Goal: Communication & Community: Answer question/provide support

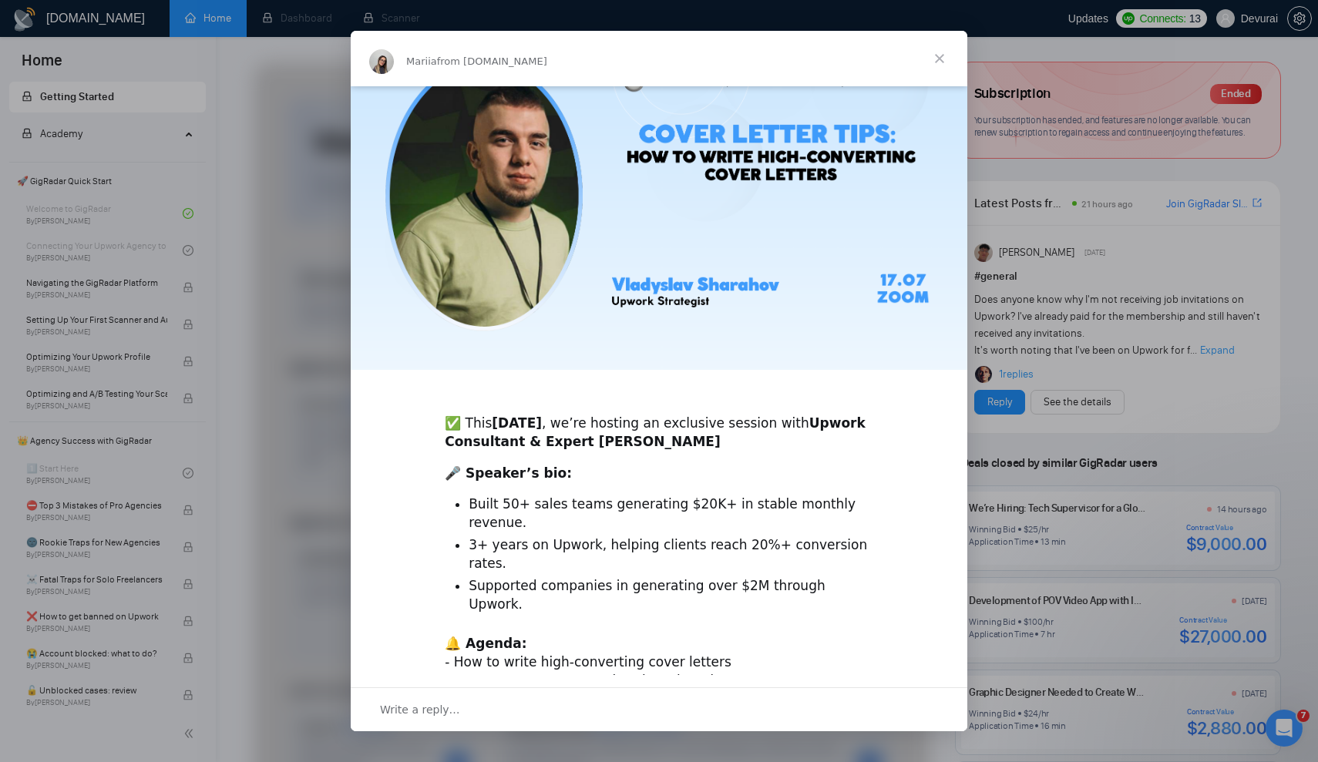
scroll to position [113, 0]
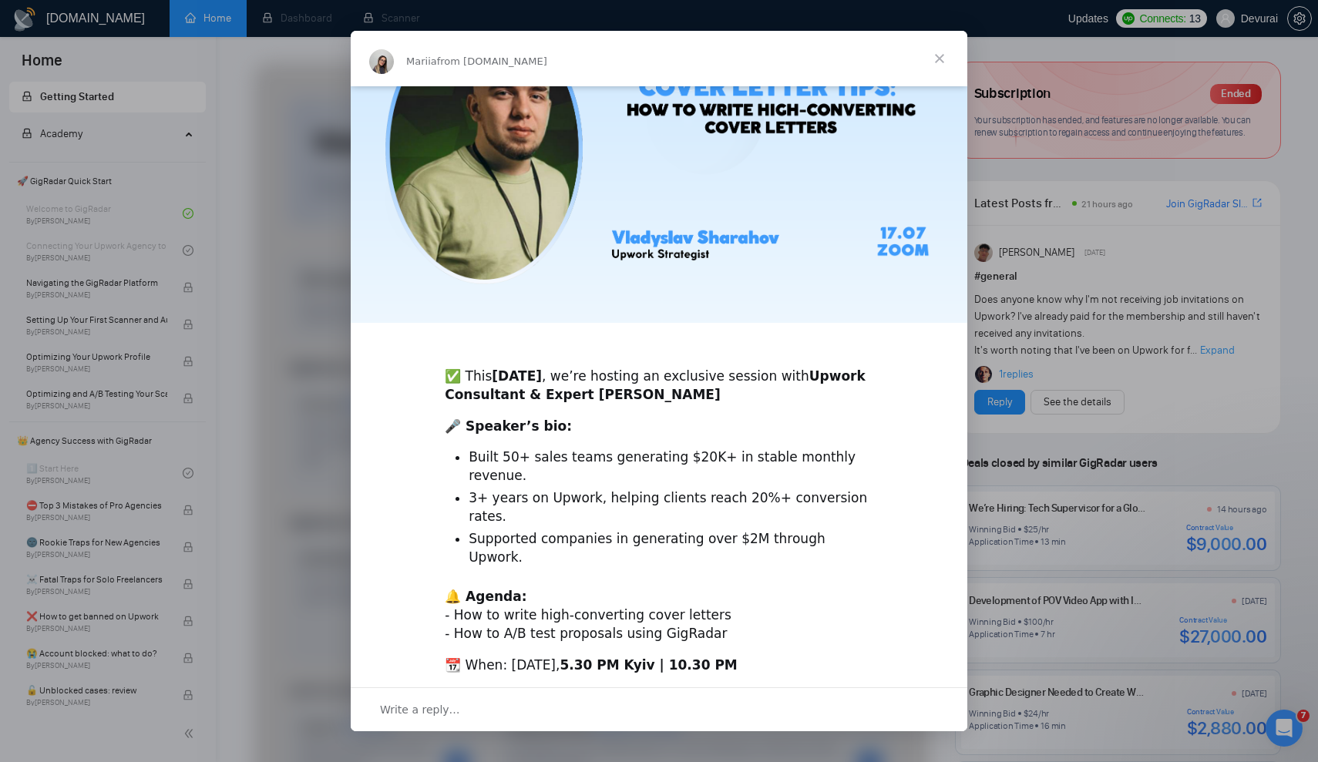
click at [944, 57] on span "Close" at bounding box center [939, 58] width 55 height 55
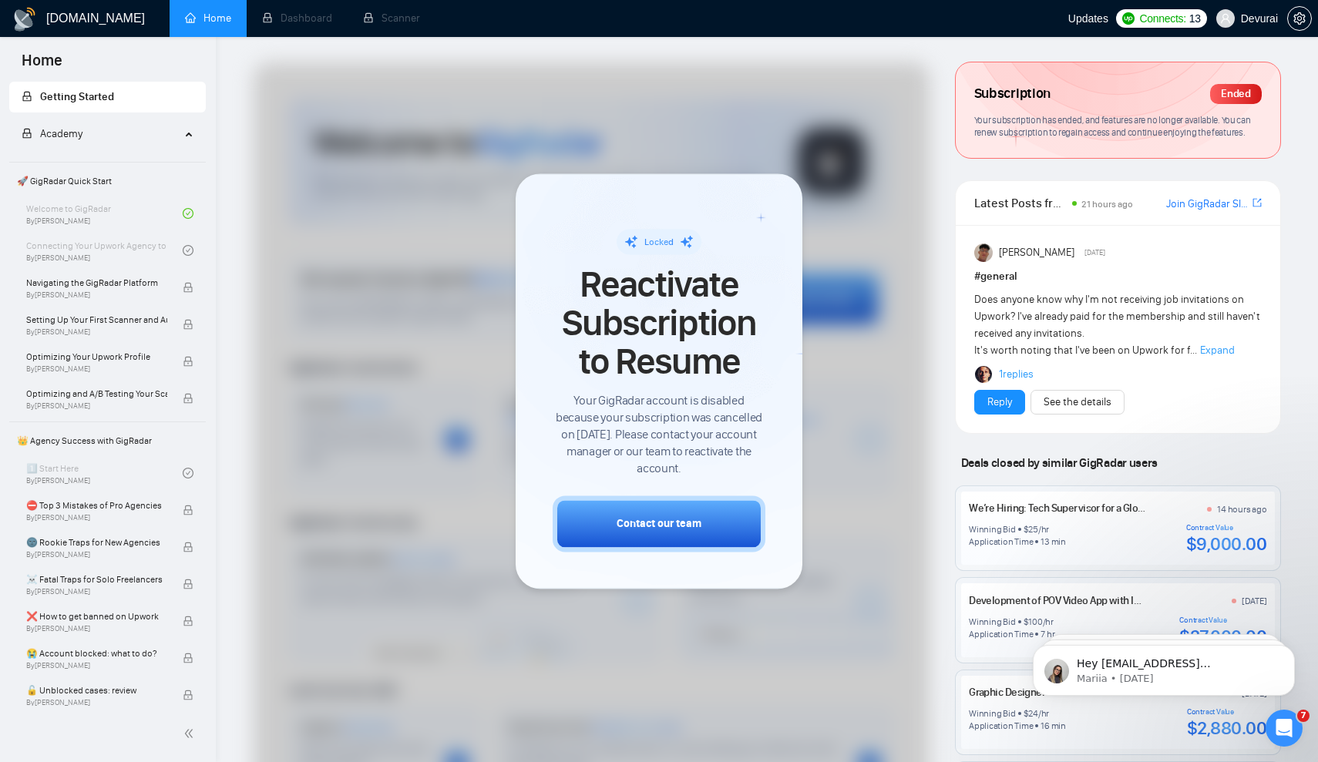
scroll to position [0, 0]
click at [933, 281] on div at bounding box center [659, 381] width 1318 height 762
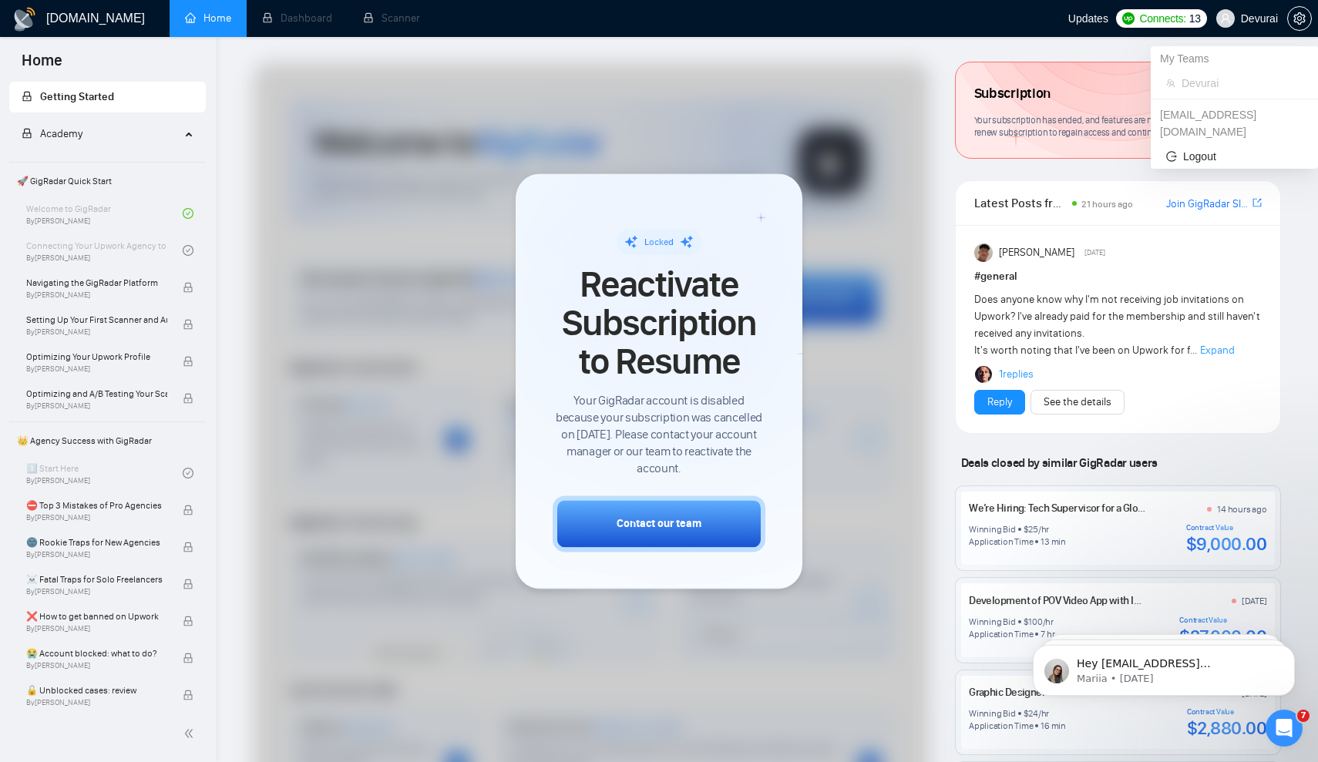
click at [1267, 18] on span "Devurai" at bounding box center [1259, 18] width 37 height 0
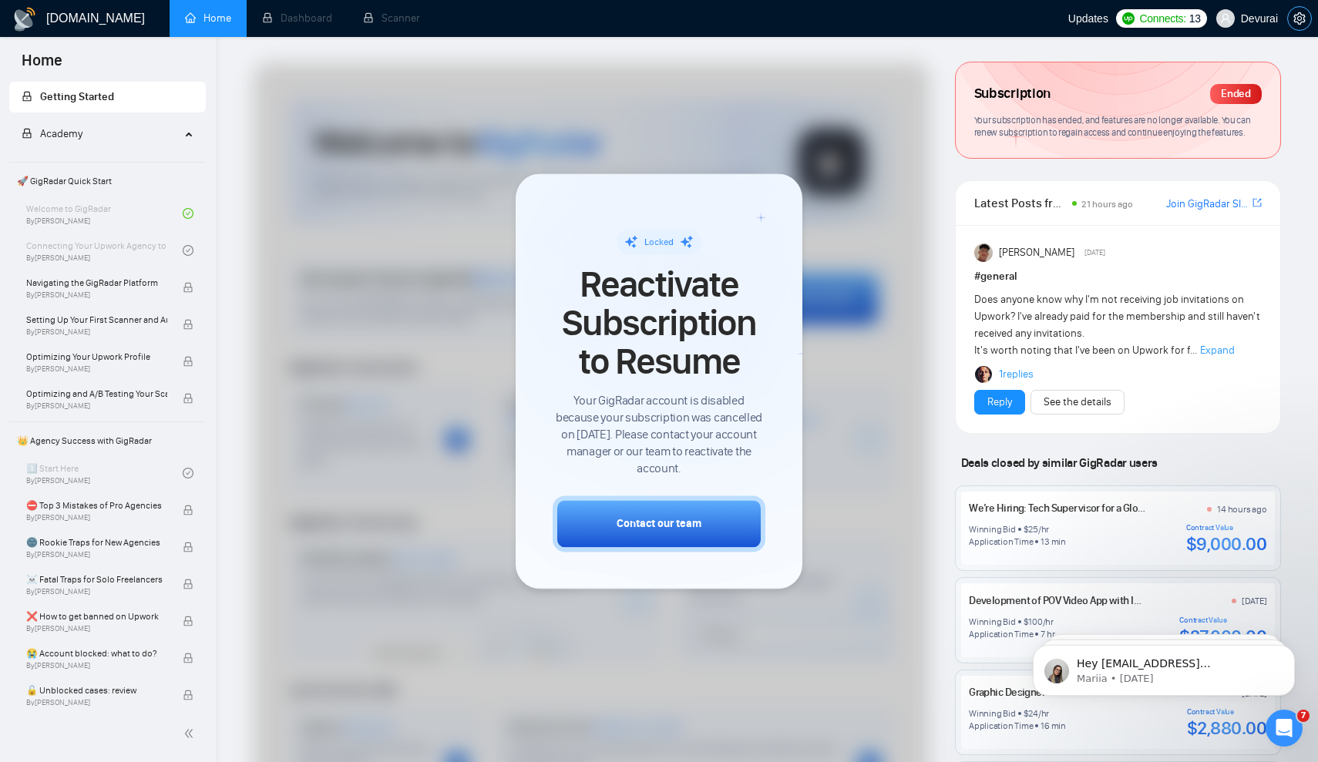
click at [1297, 17] on icon "setting" at bounding box center [1299, 18] width 12 height 12
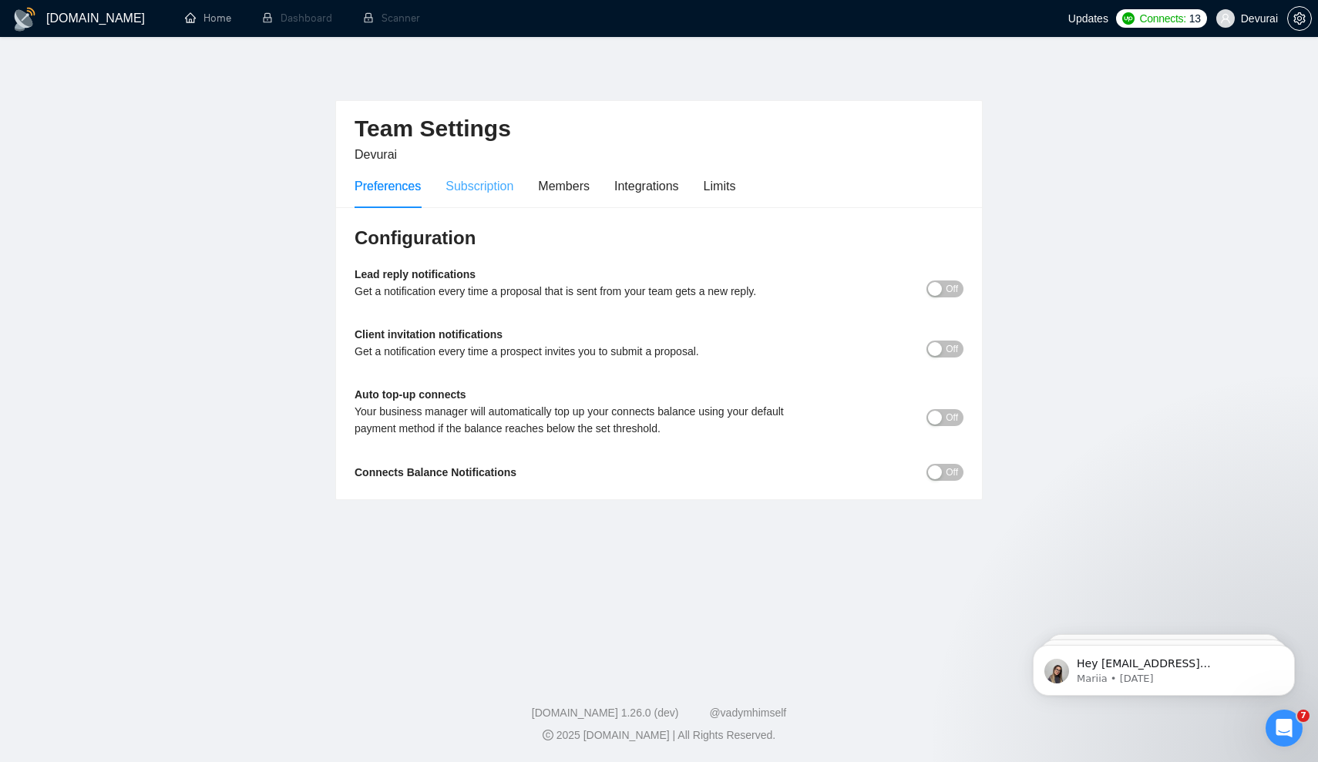
click at [513, 200] on div "Subscription" at bounding box center [480, 186] width 68 height 44
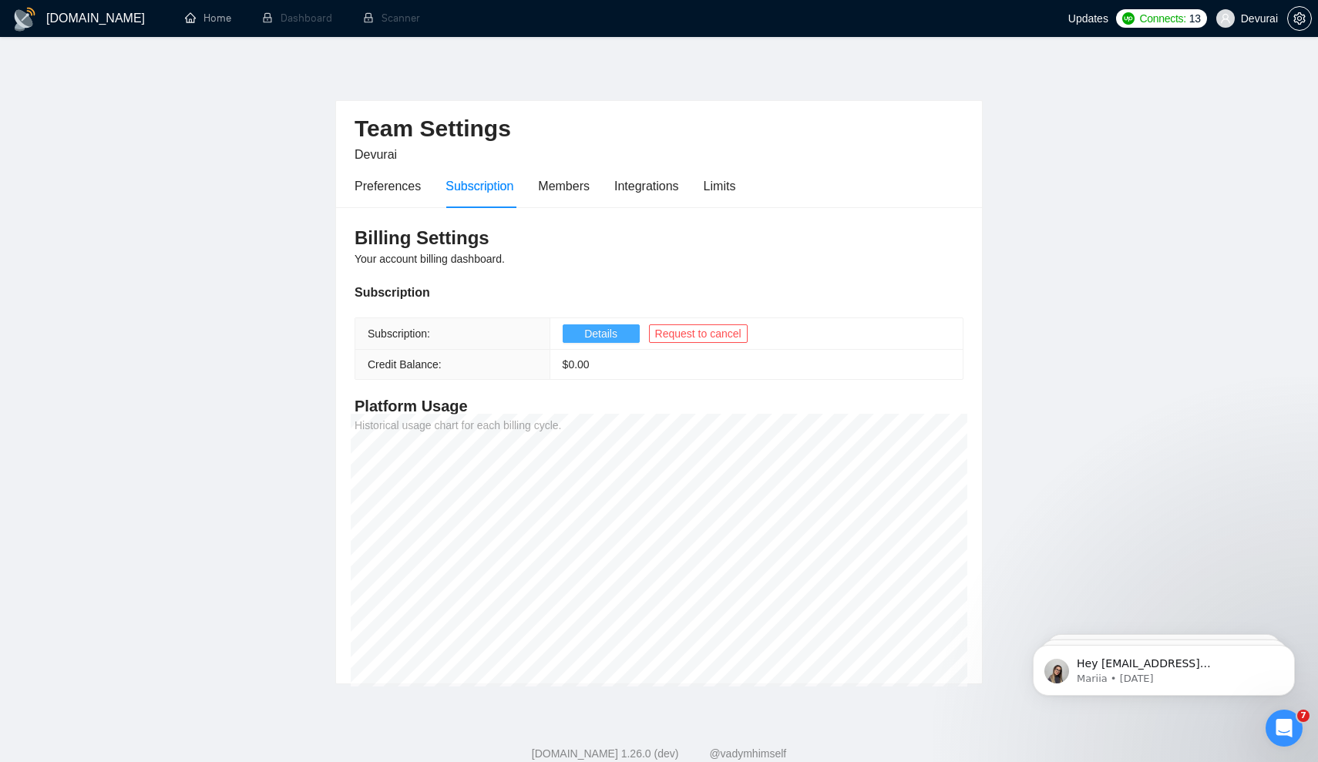
click at [614, 334] on span "Details" at bounding box center [600, 333] width 33 height 17
click at [721, 183] on div "Limits" at bounding box center [720, 186] width 32 height 19
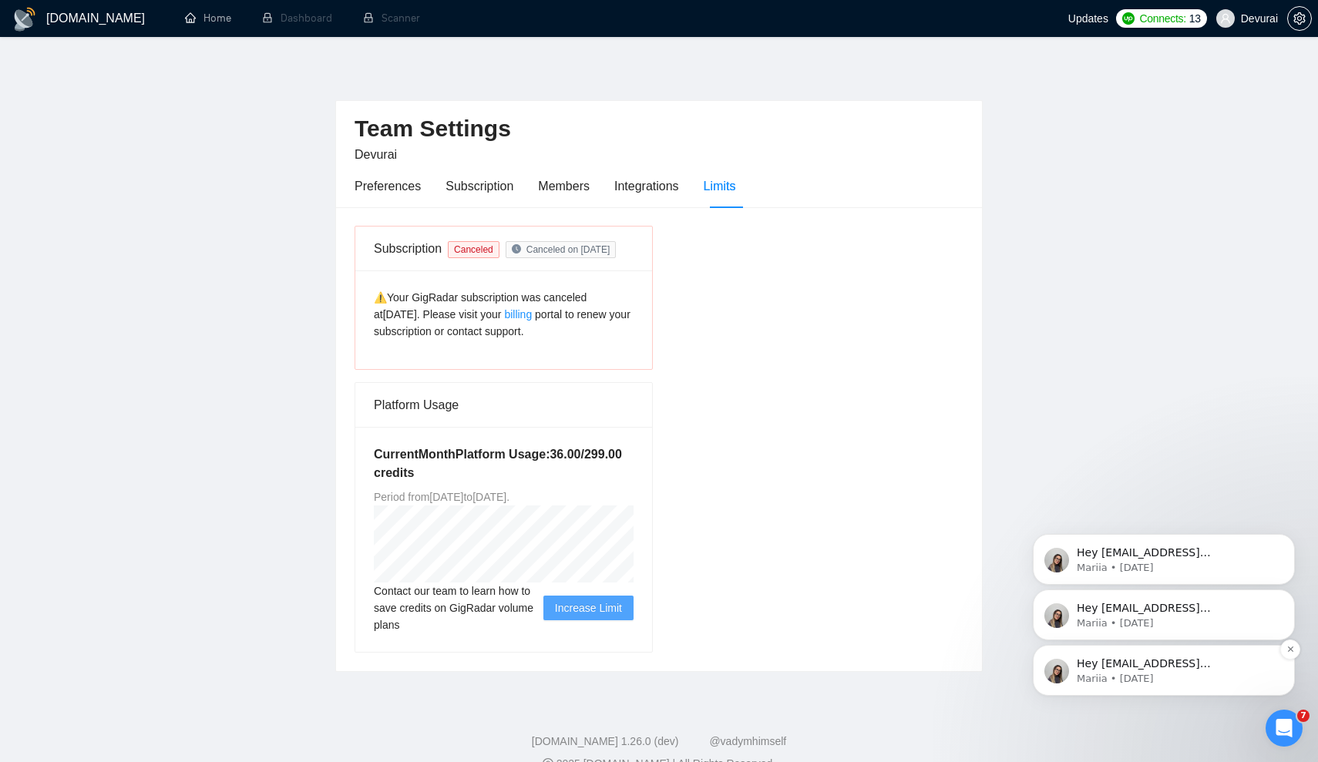
click at [1132, 658] on p "Hey [EMAIL_ADDRESS][DOMAIN_NAME], Looks like your Upwork agency devurai ran out…" at bounding box center [1176, 664] width 199 height 15
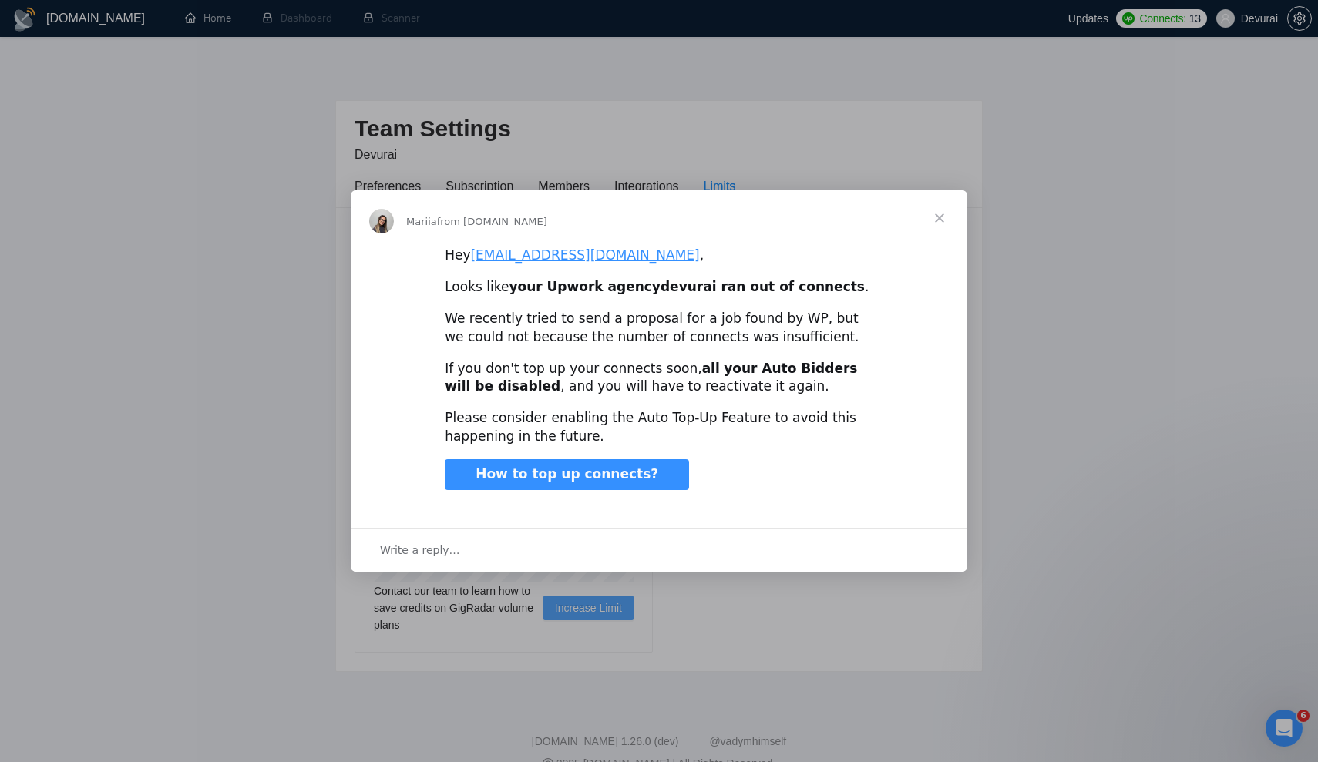
click at [952, 217] on span "Close" at bounding box center [939, 217] width 55 height 55
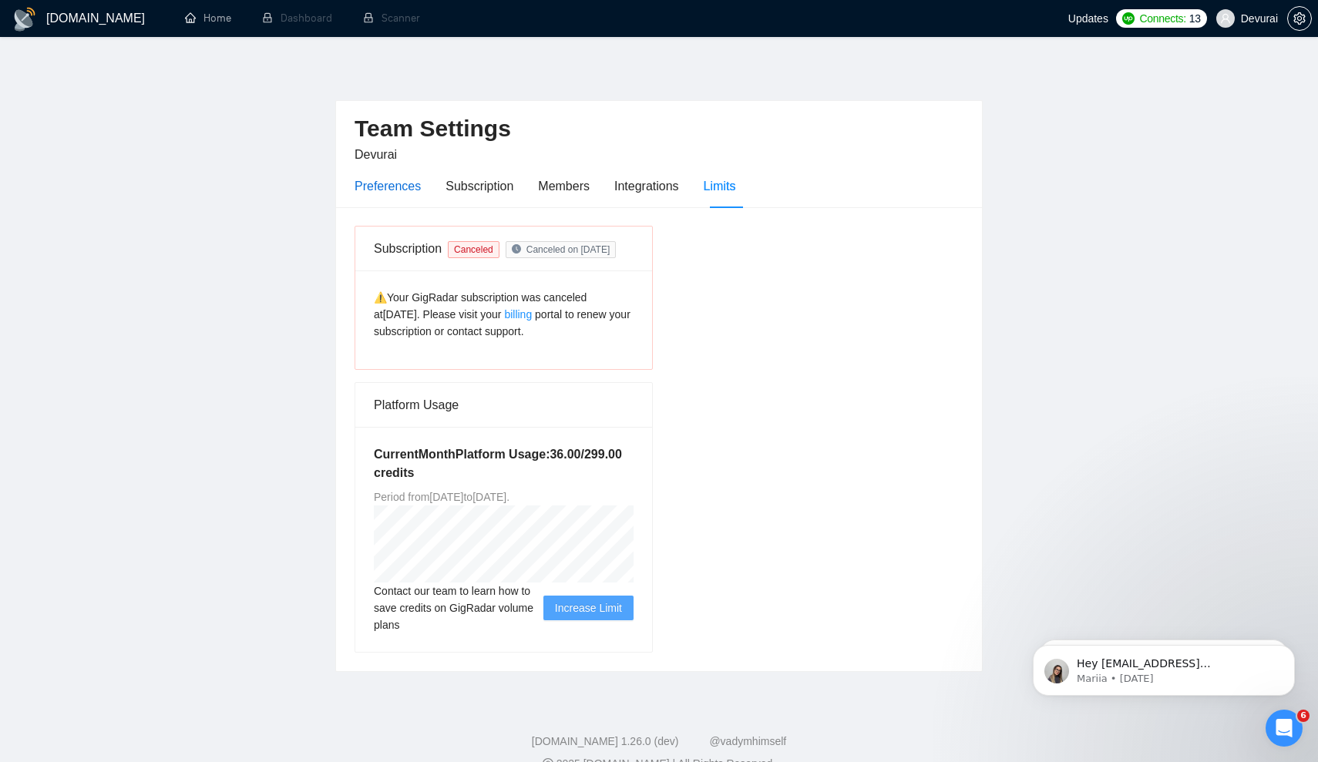
click at [419, 187] on div "Preferences" at bounding box center [388, 186] width 66 height 19
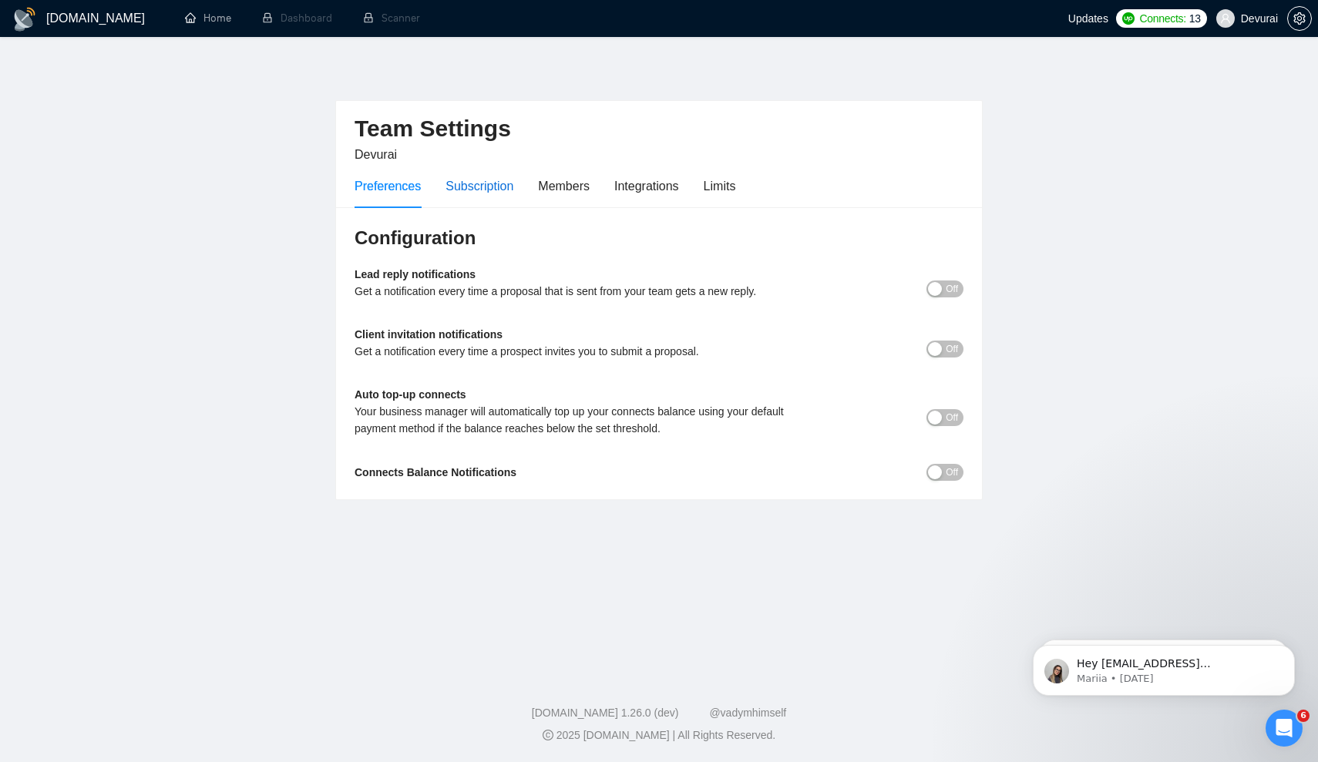
click at [478, 184] on div "Subscription" at bounding box center [480, 186] width 68 height 19
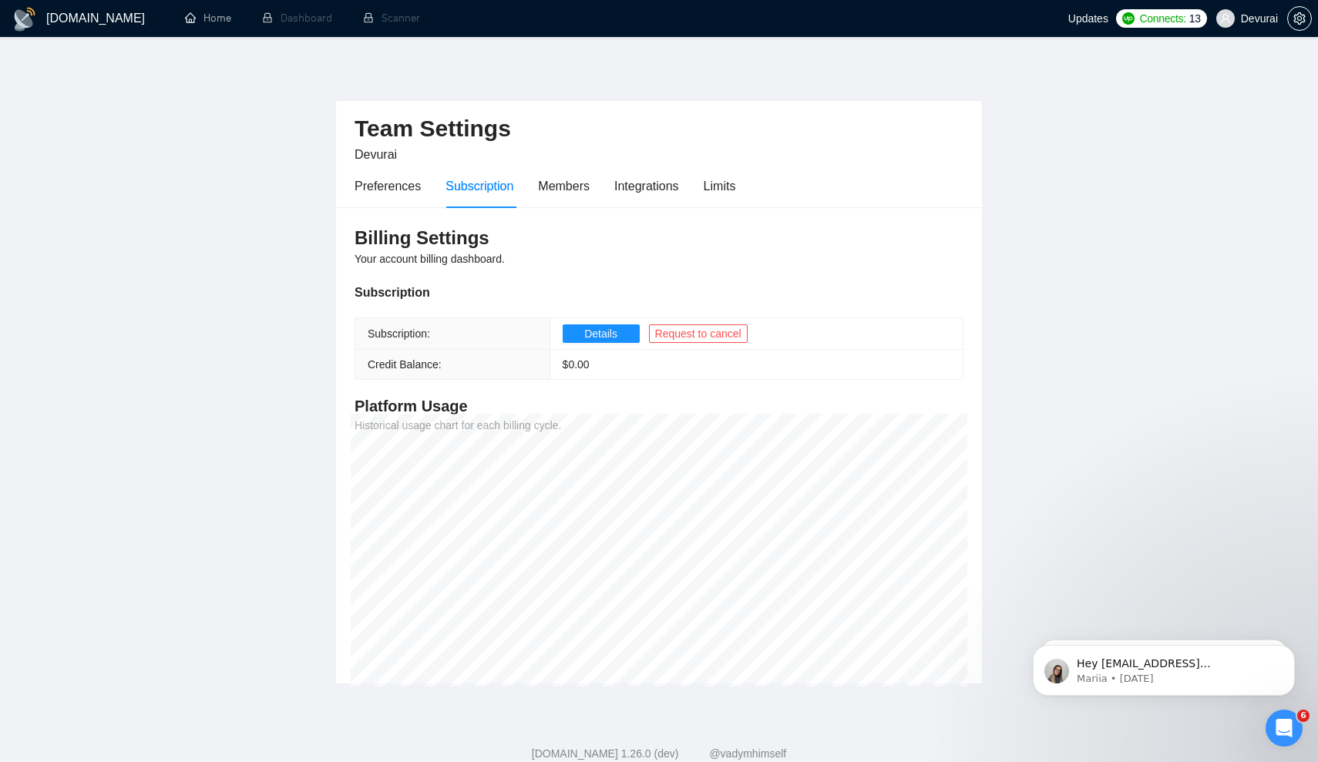
click at [553, 163] on div "Team Settings Devurai" at bounding box center [659, 132] width 609 height 63
click at [561, 170] on div "Members" at bounding box center [564, 186] width 52 height 44
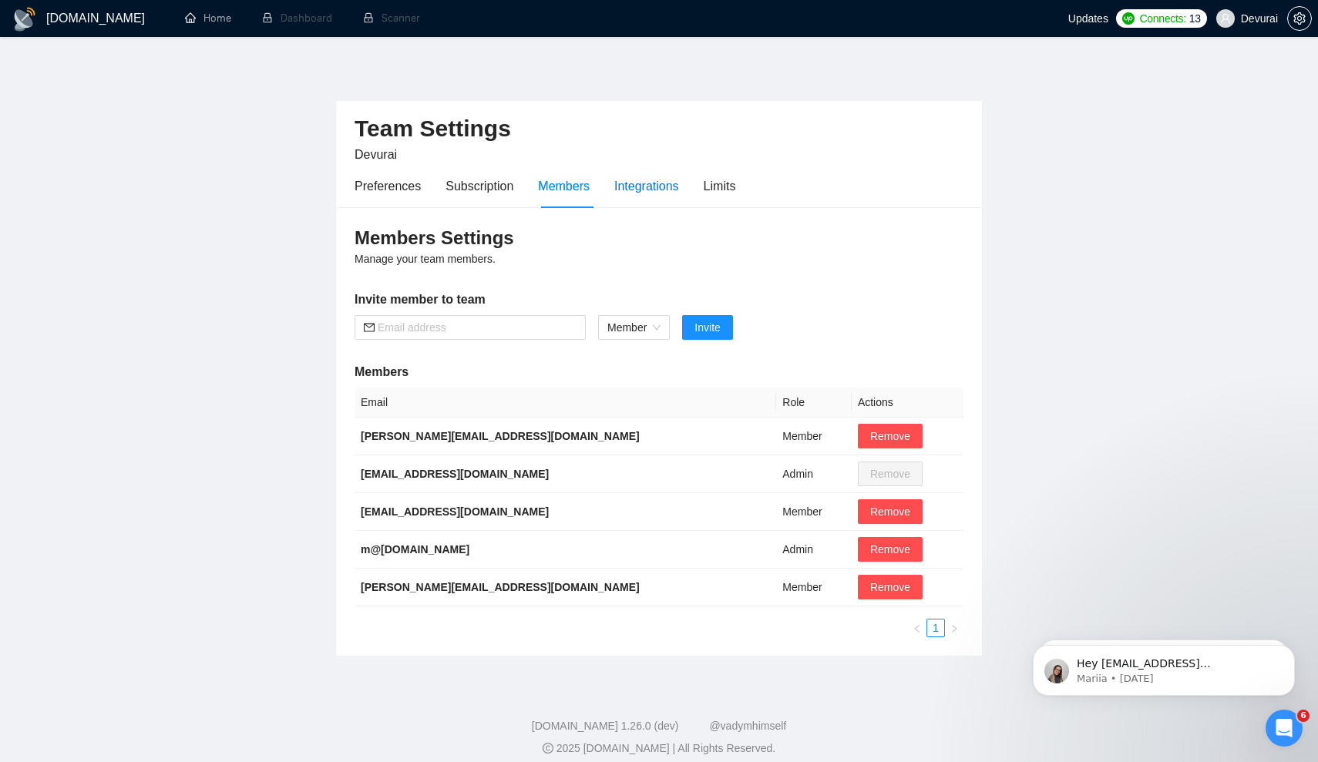
click at [668, 190] on div "Integrations" at bounding box center [646, 186] width 65 height 19
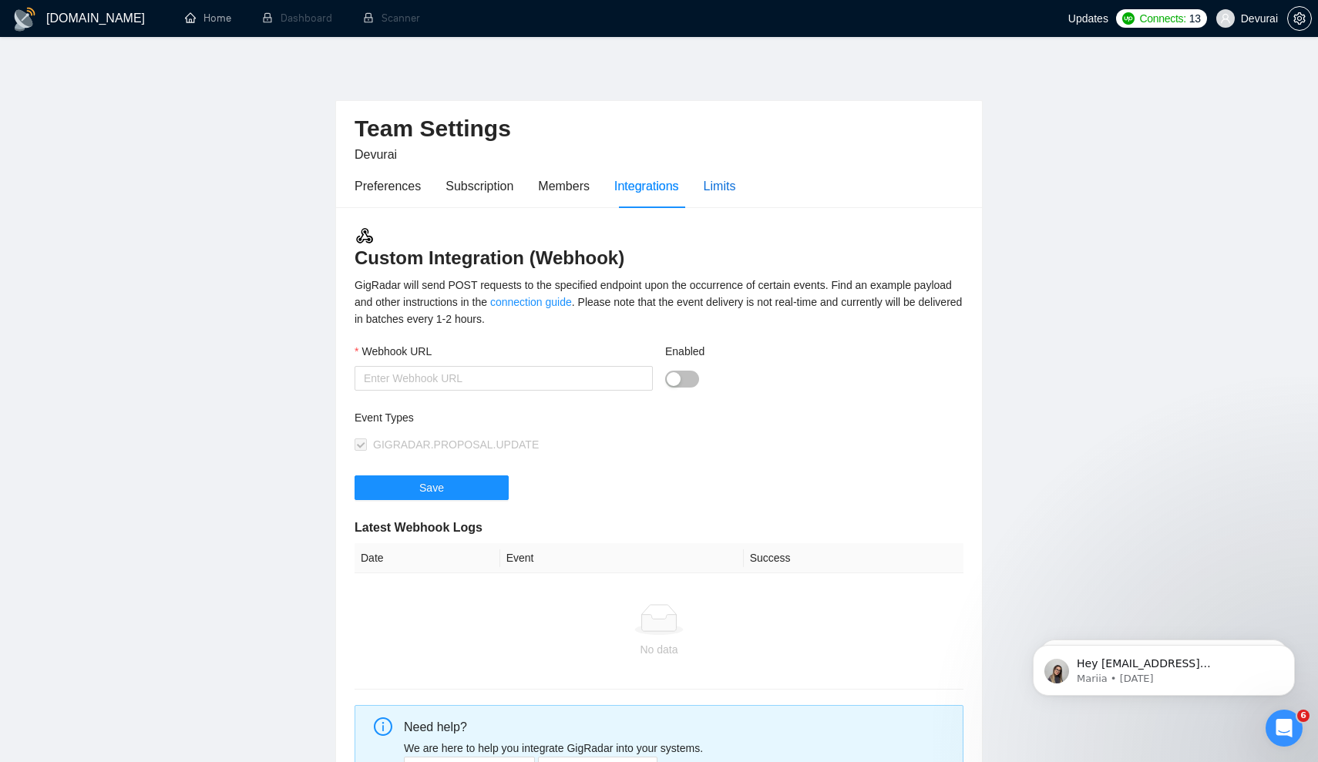
click at [736, 191] on div "Limits" at bounding box center [720, 186] width 32 height 19
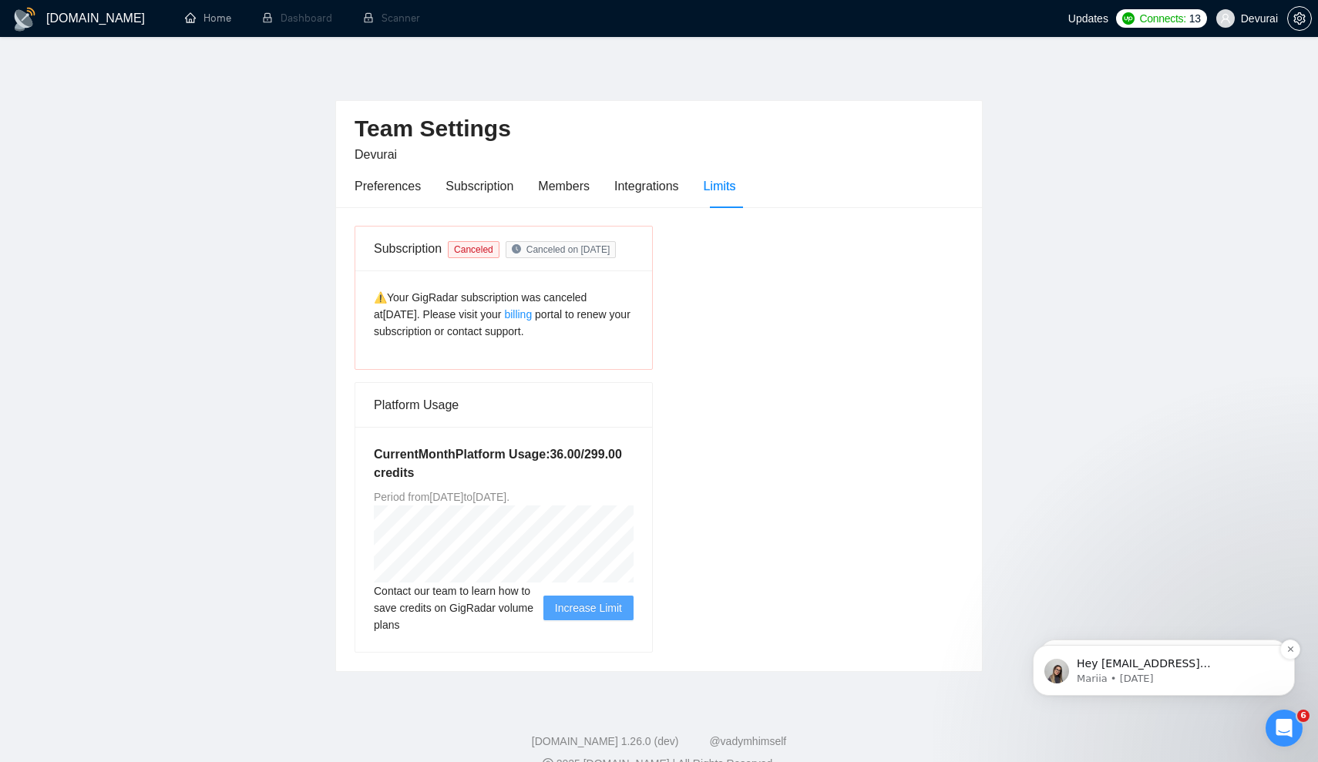
click at [1135, 686] on div "Hey shared@devurai.com, Looks like your Upwork agency devurai ran out of connec…" at bounding box center [1163, 670] width 239 height 31
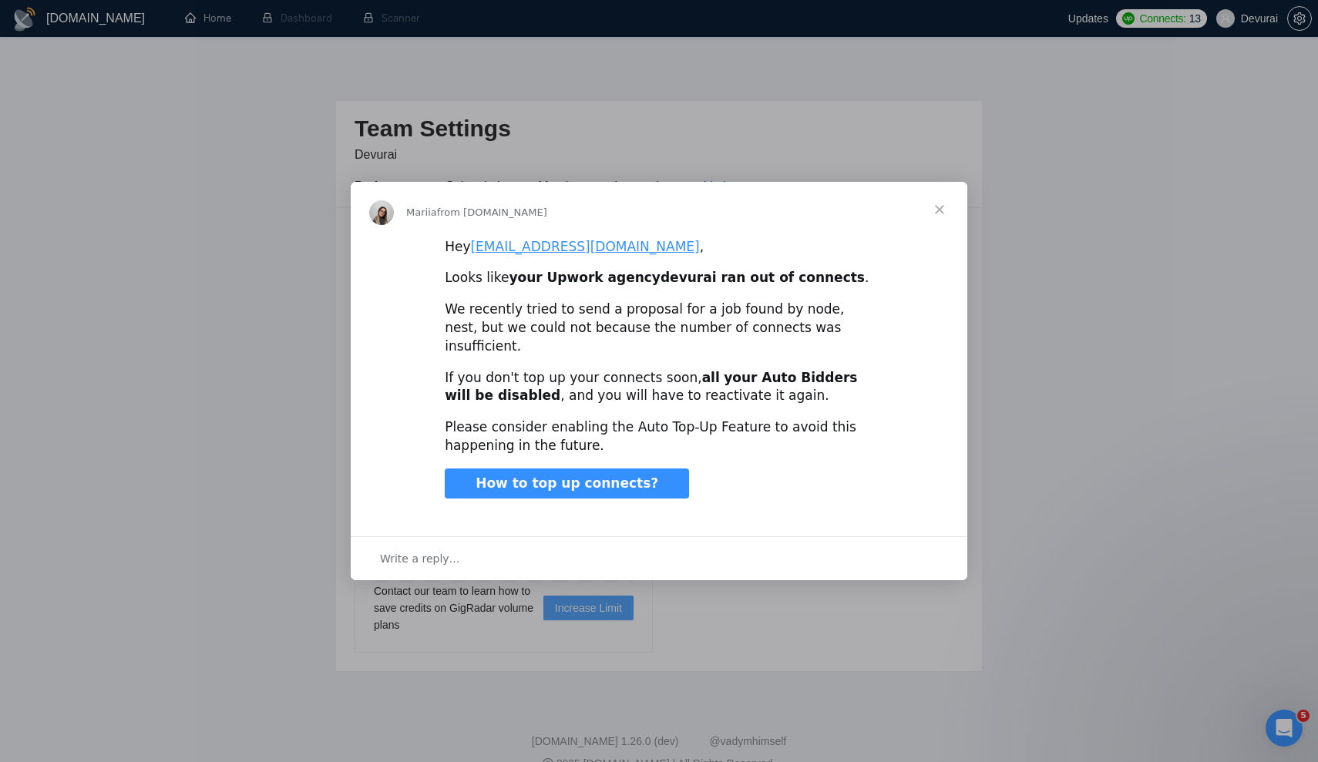
click at [945, 214] on span "Close" at bounding box center [939, 209] width 55 height 55
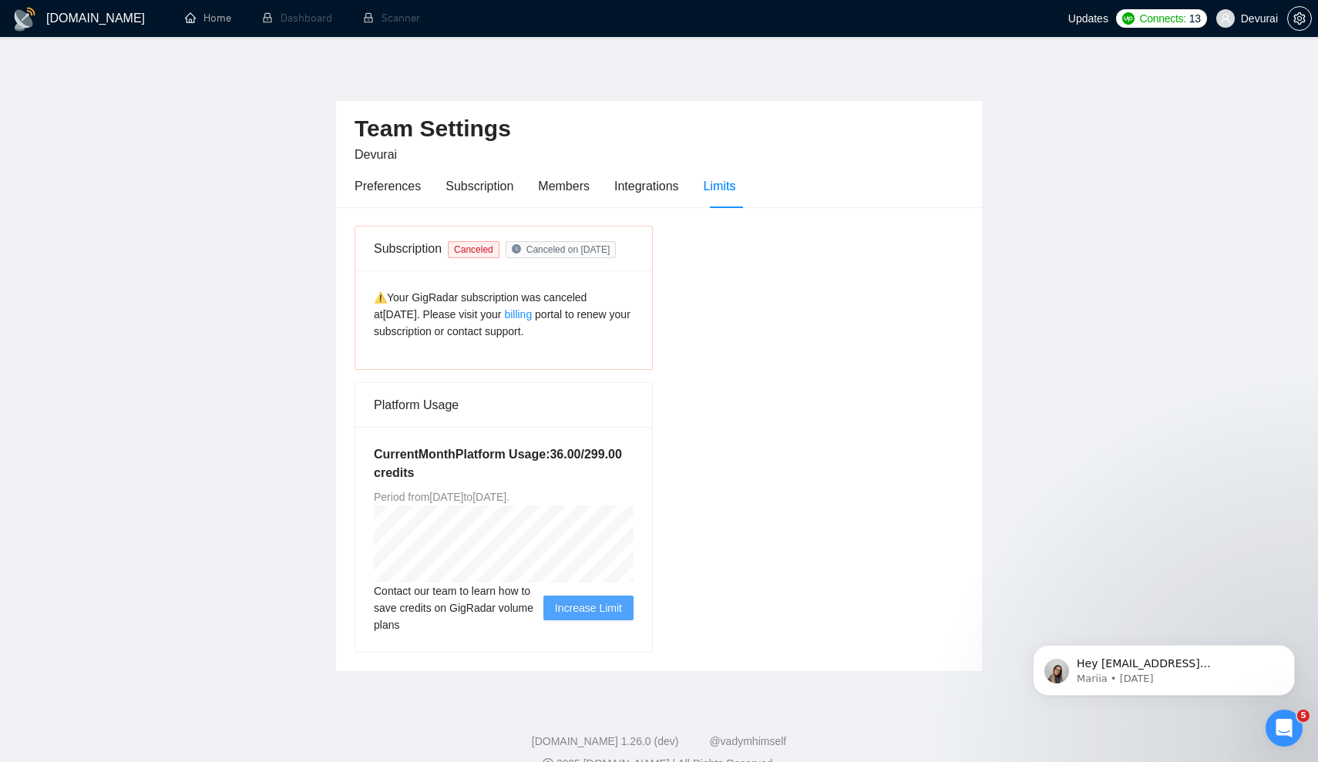
click at [1291, 728] on icon "Open Intercom Messenger" at bounding box center [1284, 728] width 25 height 25
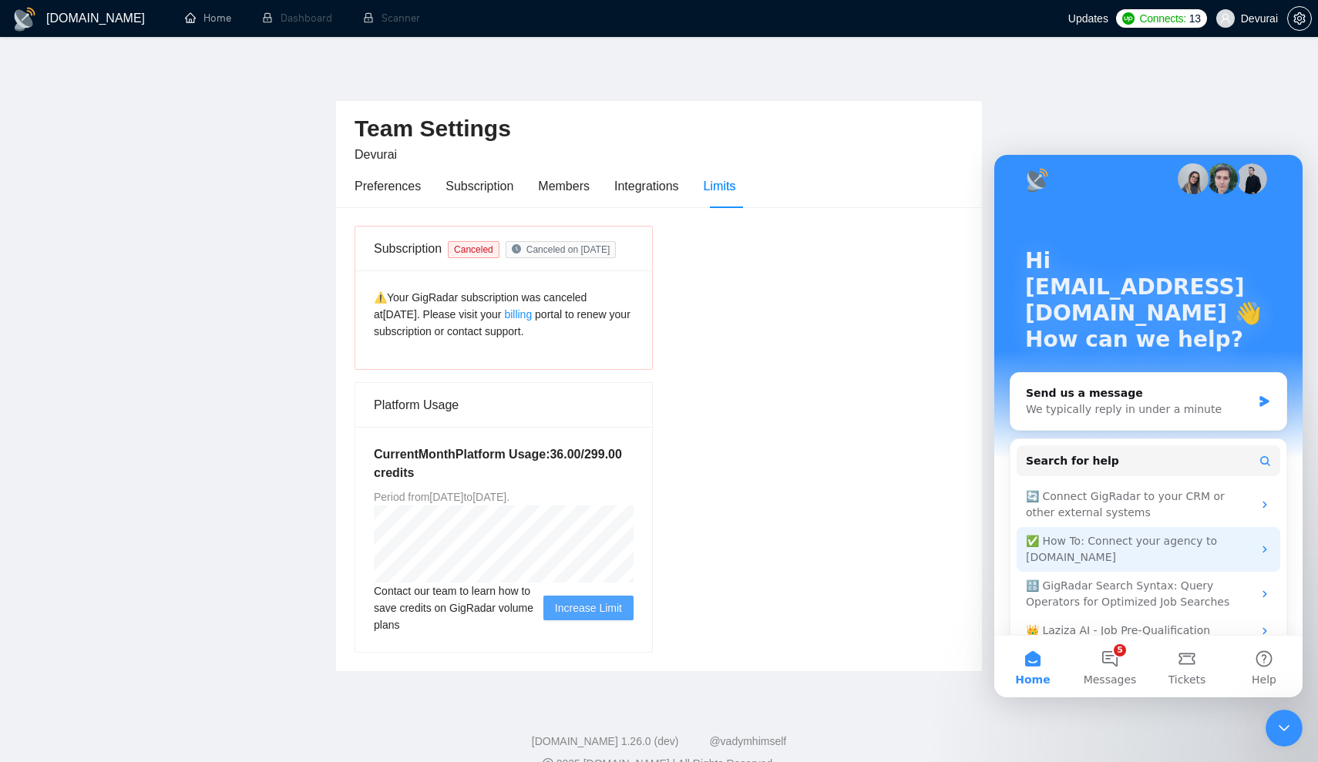
scroll to position [15, 0]
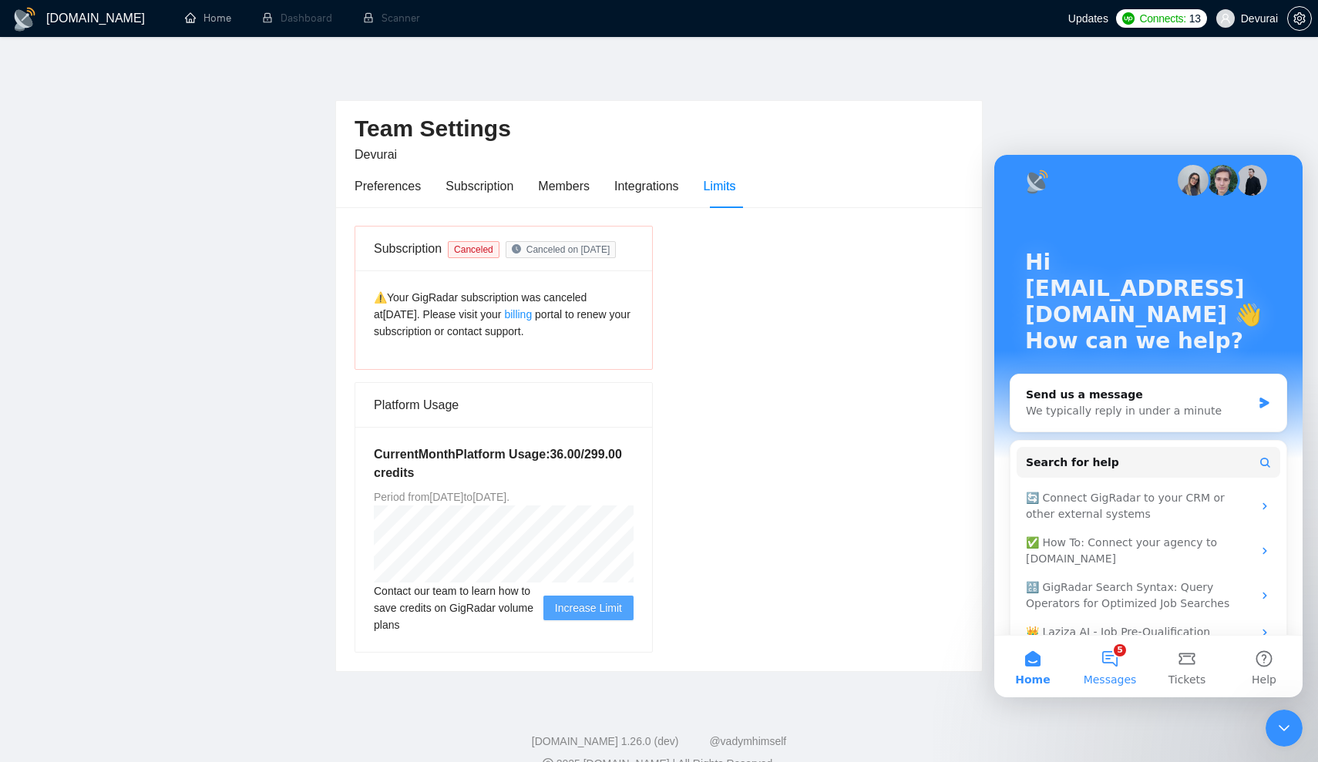
click at [1098, 661] on button "5 Messages" at bounding box center [1109, 667] width 77 height 62
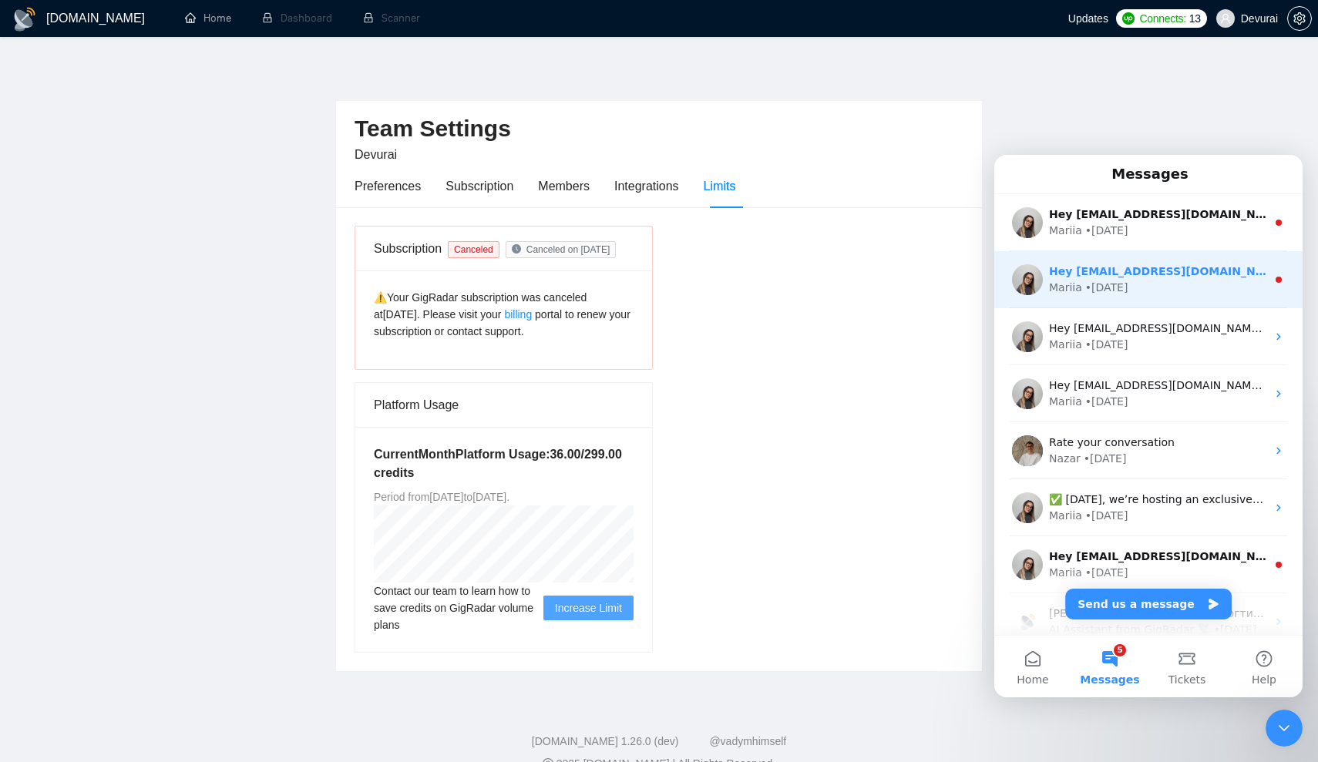
click at [1134, 287] on div "Mariia • 1w ago" at bounding box center [1157, 288] width 217 height 16
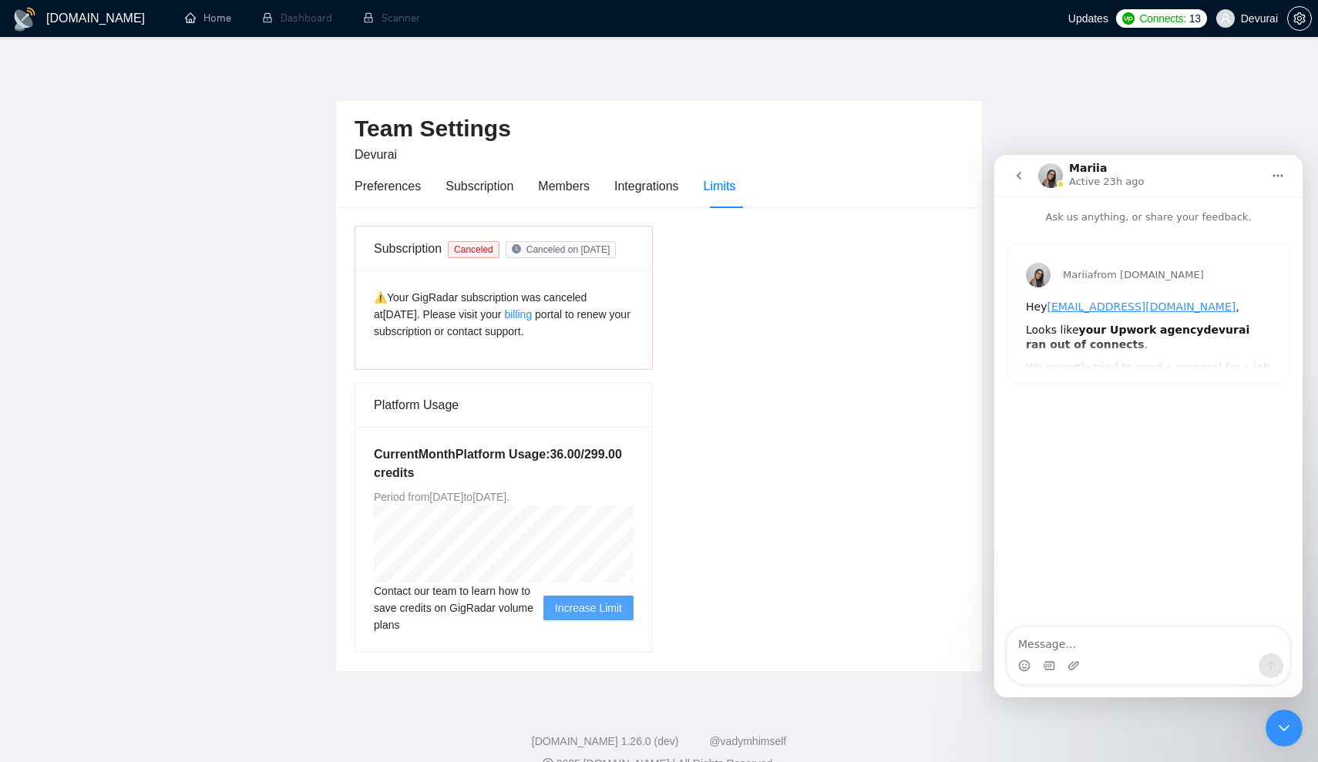
click at [1025, 167] on button "go back" at bounding box center [1018, 175] width 29 height 29
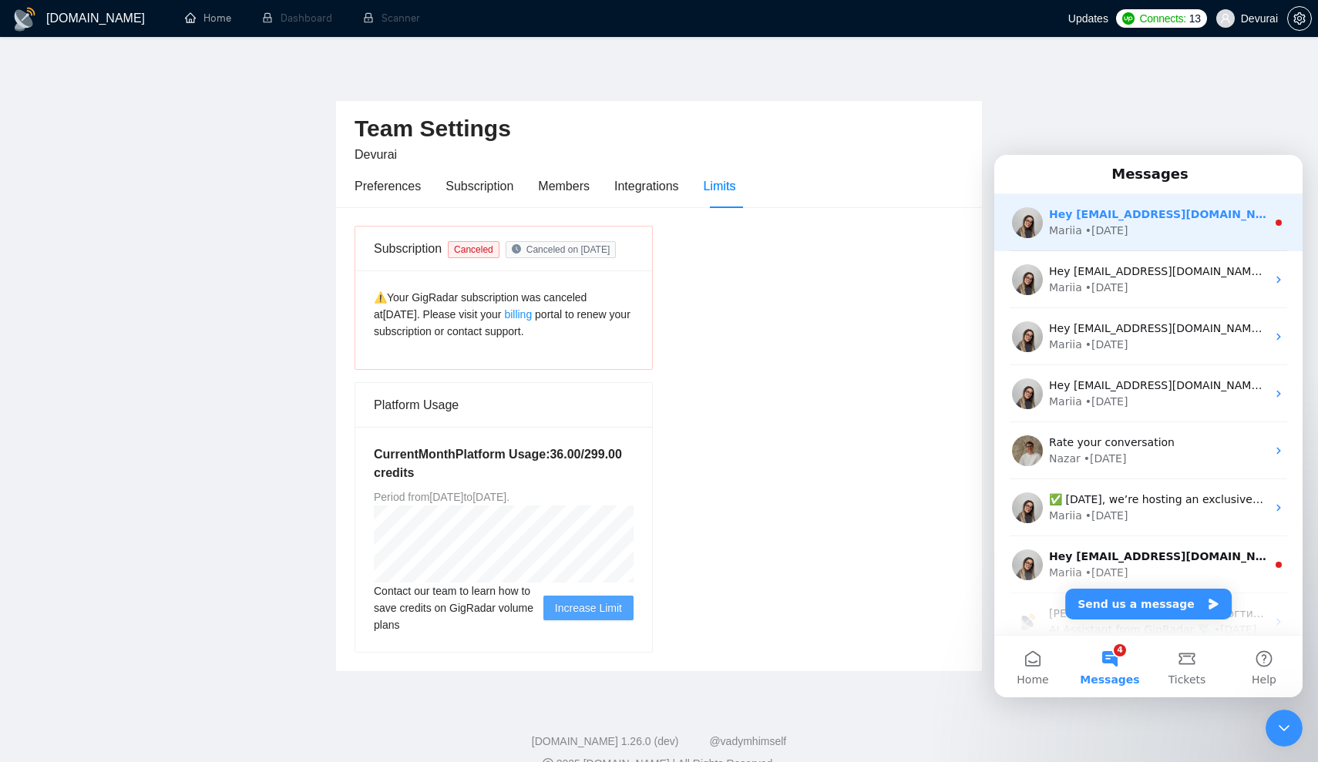
click at [1141, 240] on div "Hey shared@devurai.com, Looks like your Upwork agency devurai ran out of connec…" at bounding box center [1148, 222] width 308 height 57
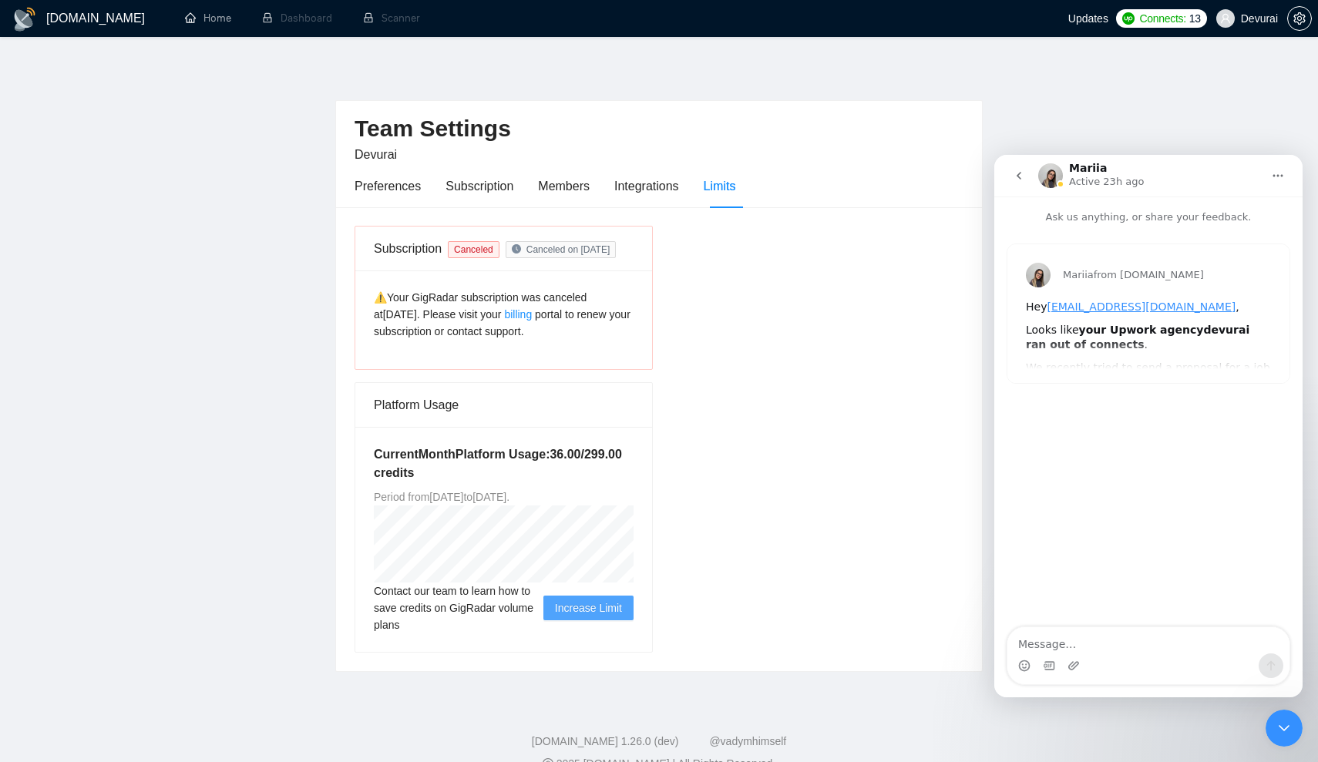
click at [1135, 373] on div "Mariia from GigRadar.io Hey shared@devurai.com , Looks like your Upwork agency …" at bounding box center [1148, 313] width 282 height 139
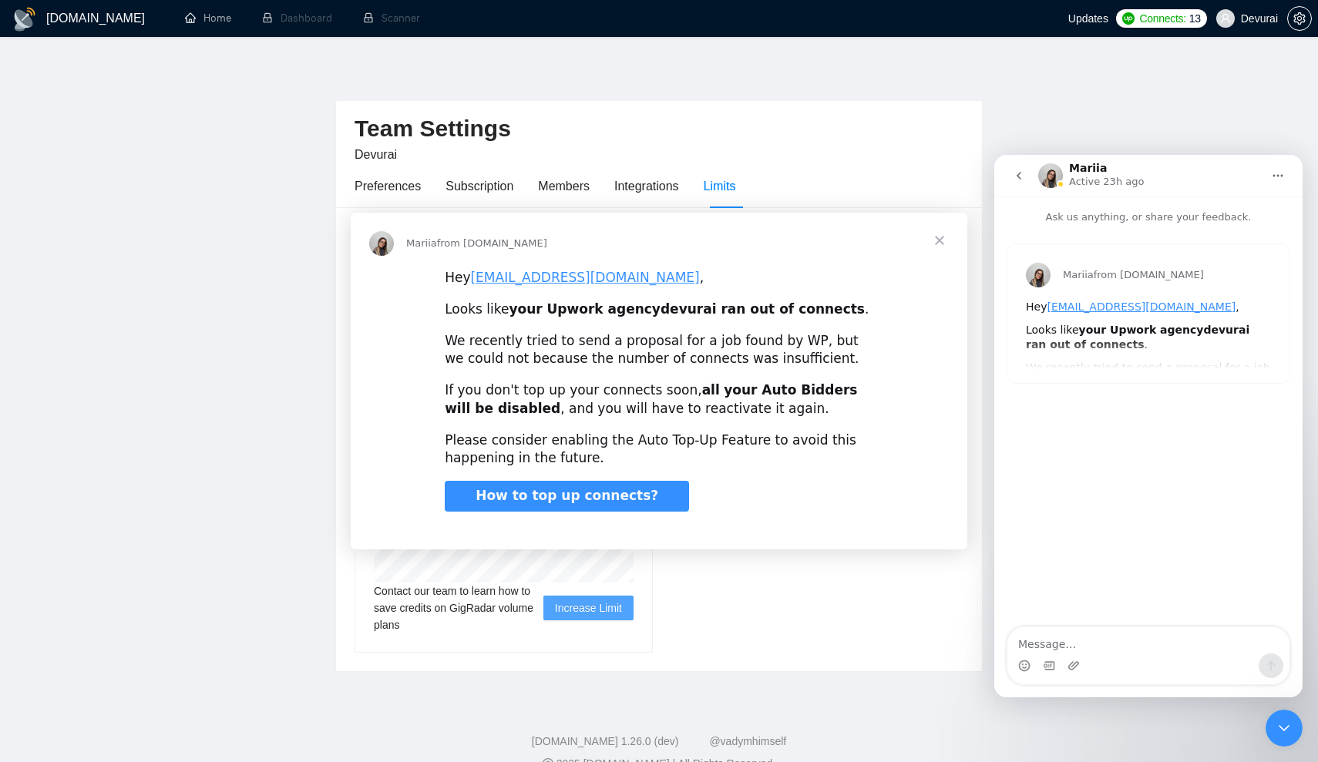
scroll to position [0, 0]
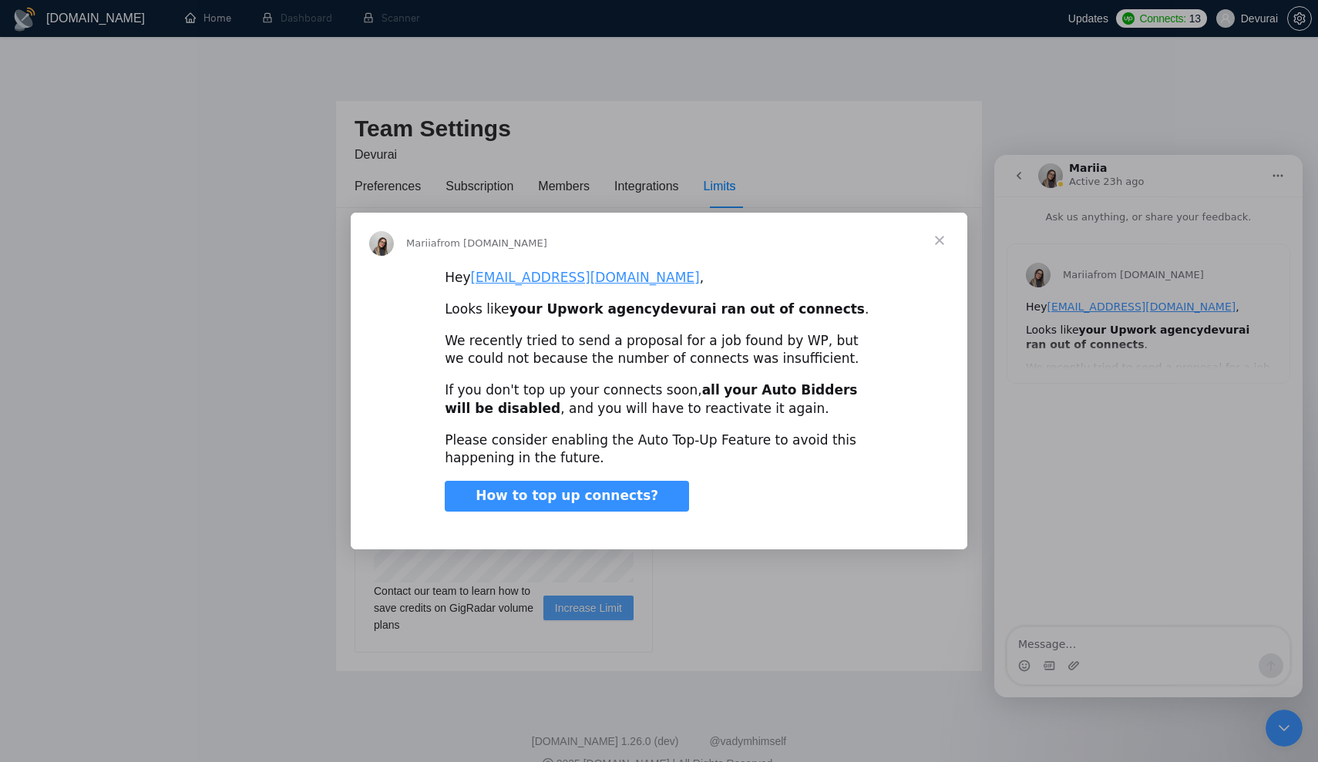
click at [934, 242] on span "Close" at bounding box center [939, 240] width 55 height 55
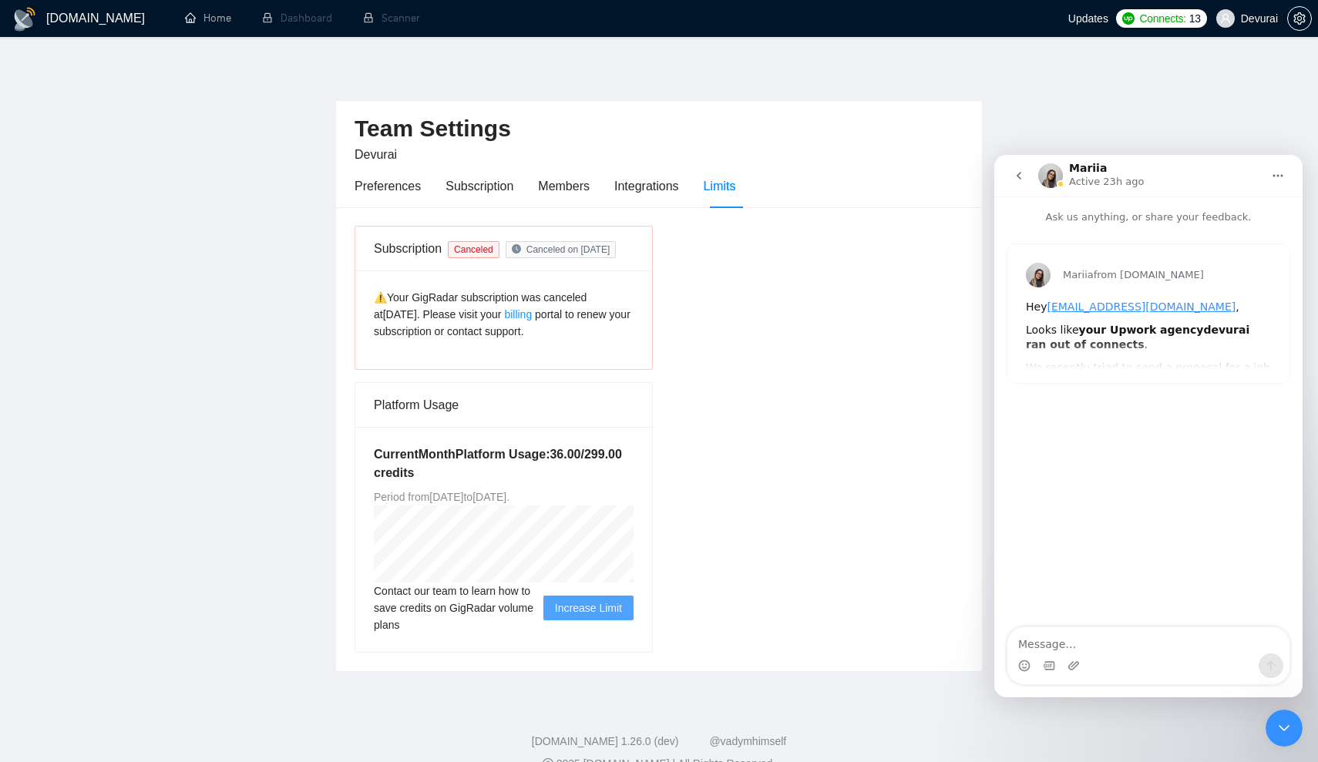
click at [1018, 180] on icon "go back" at bounding box center [1019, 176] width 12 height 12
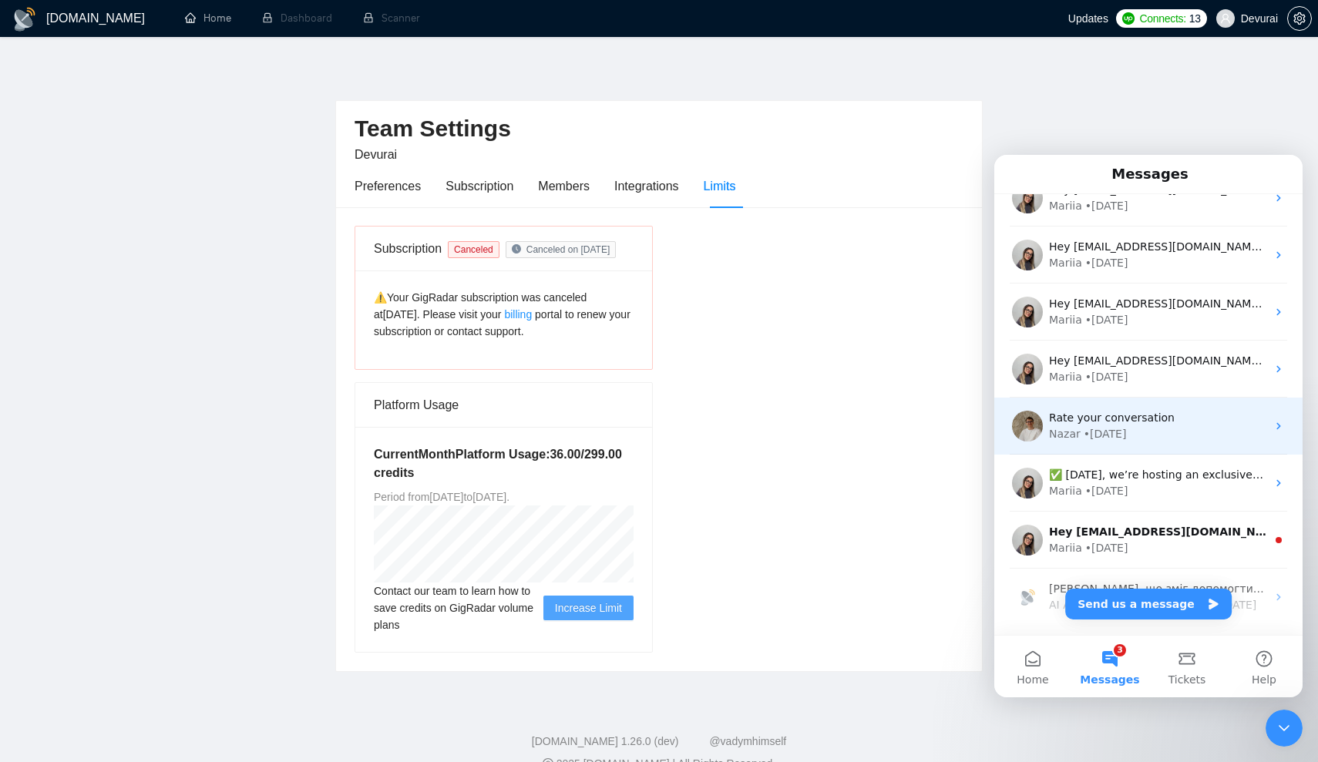
scroll to position [26, 0]
click at [1191, 439] on div "Nazar • 2w ago" at bounding box center [1157, 433] width 217 height 16
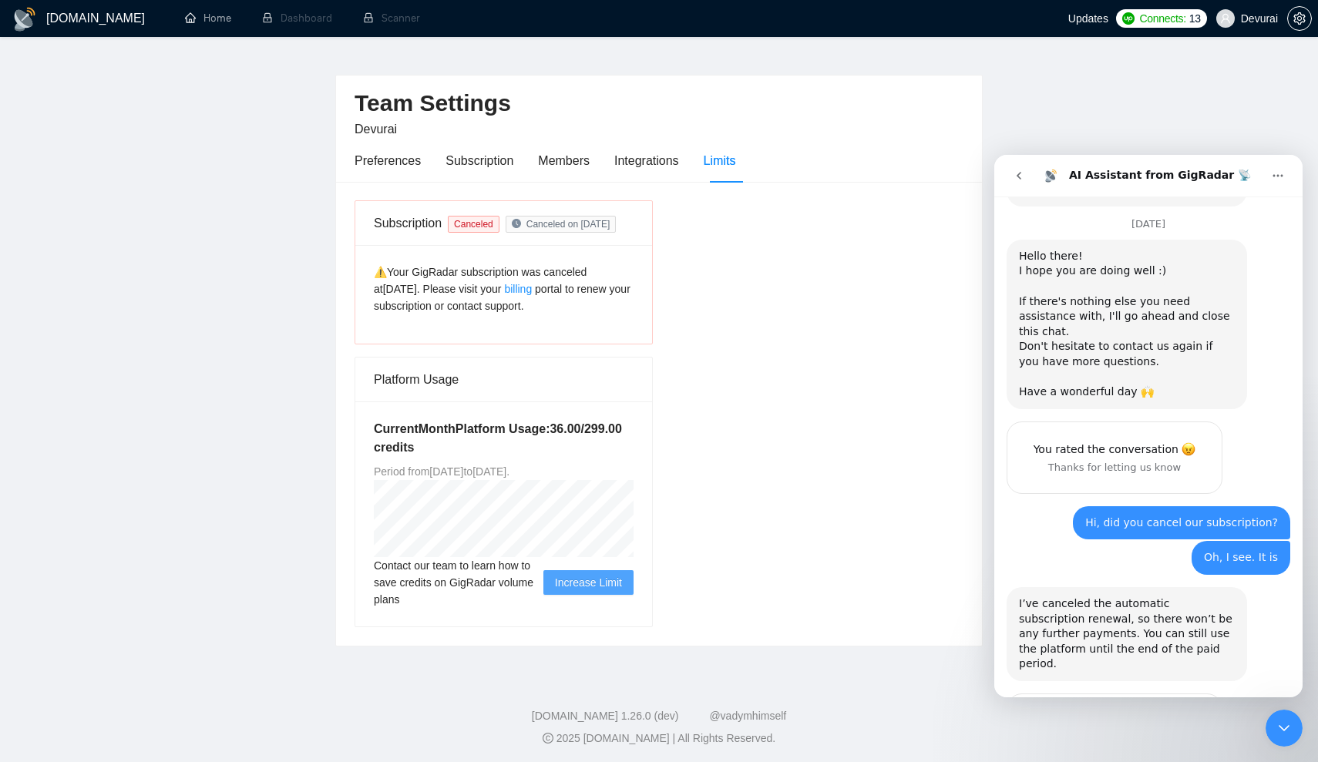
scroll to position [2125, 0]
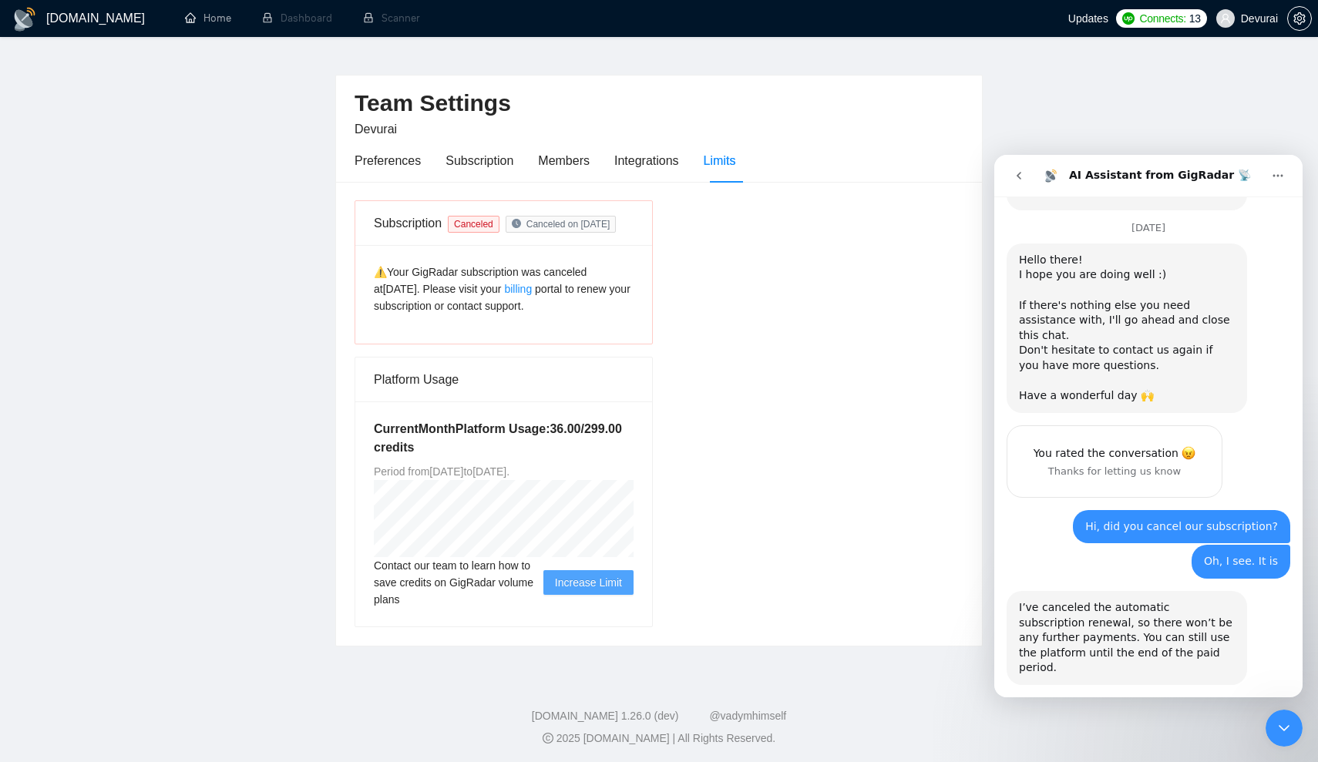
click at [1158, 736] on div "Thanks for letting us know" at bounding box center [1114, 743] width 177 height 15
click at [1178, 698] on div "You rated the conversation Thanks for letting us know" at bounding box center [1114, 733] width 214 height 71
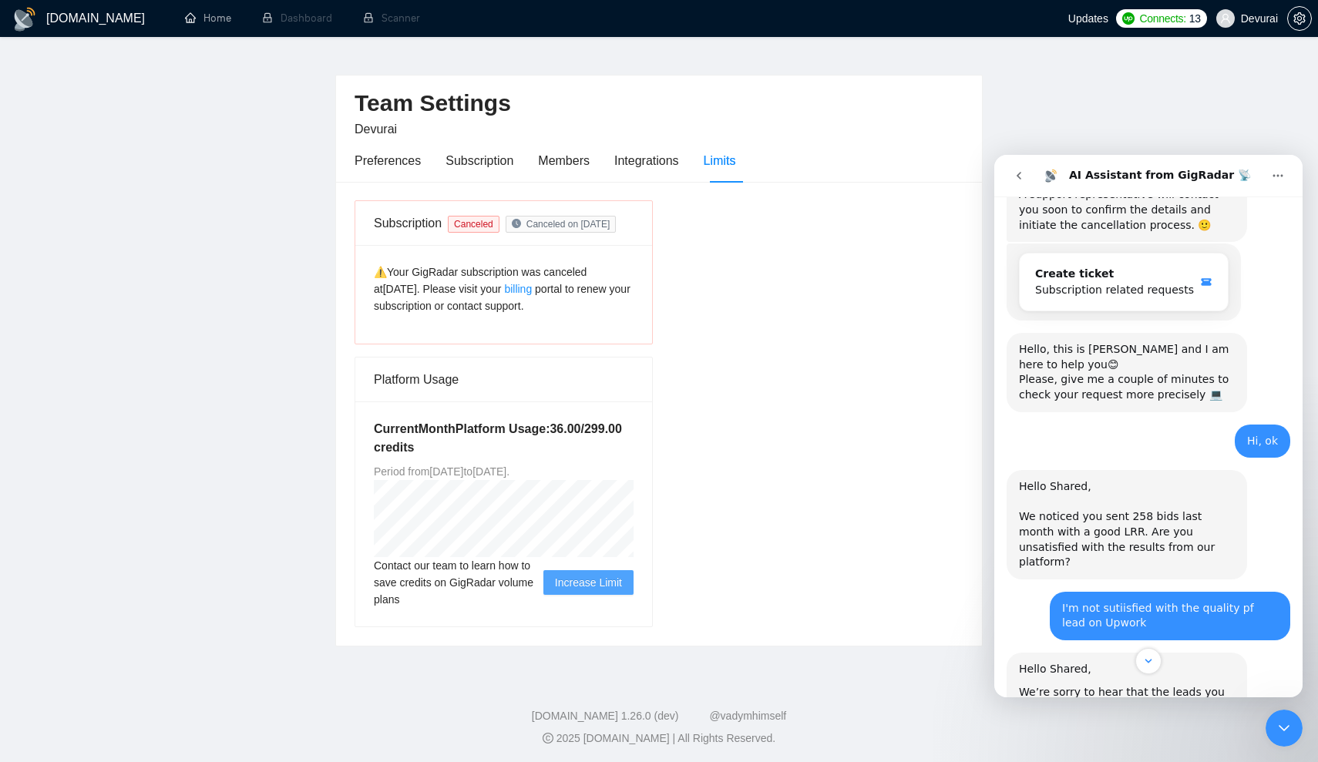
scroll to position [1226, 0]
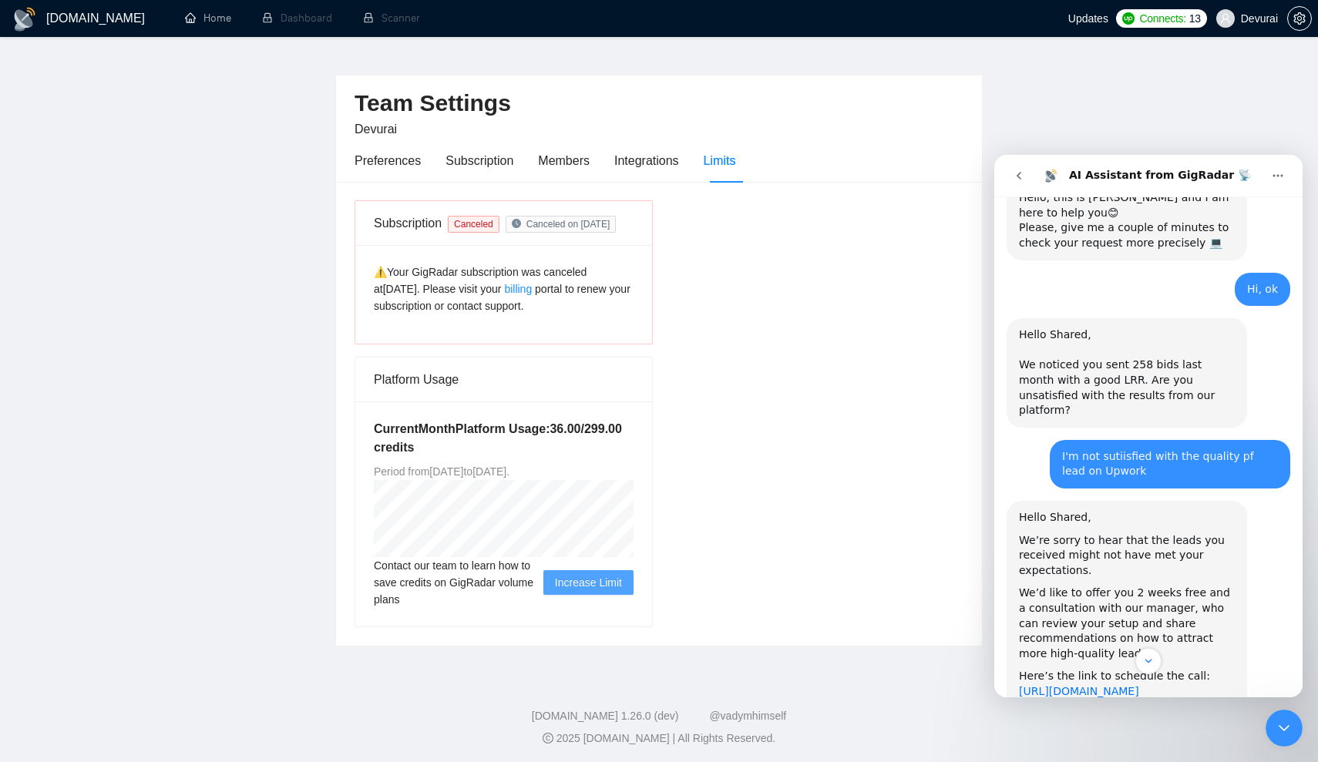
click at [1120, 685] on link "https://meetings.hubspot.com/mariia-heshka/-gigradar-farewell-bonus?uuid=66bd51…" at bounding box center [1079, 691] width 120 height 12
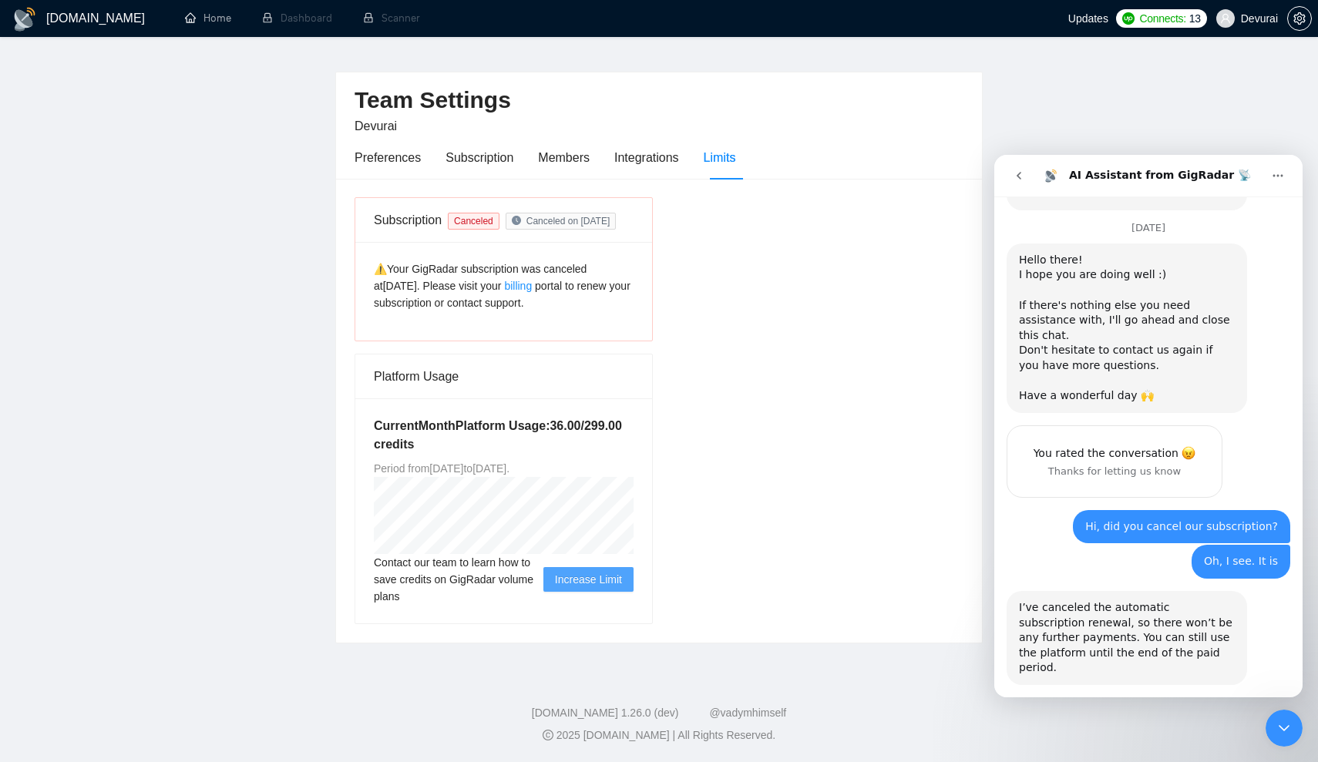
scroll to position [28, 0]
click at [1027, 180] on button "go back" at bounding box center [1018, 175] width 29 height 29
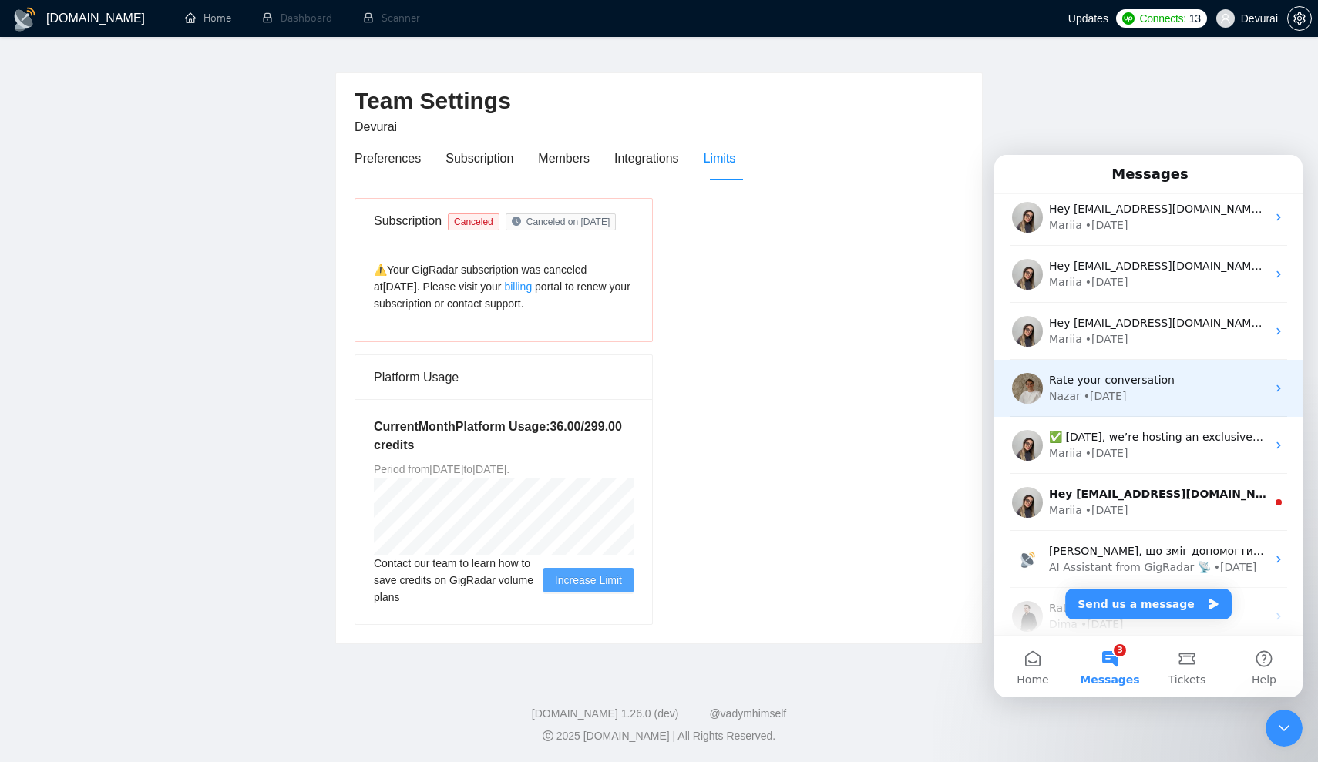
scroll to position [92, 0]
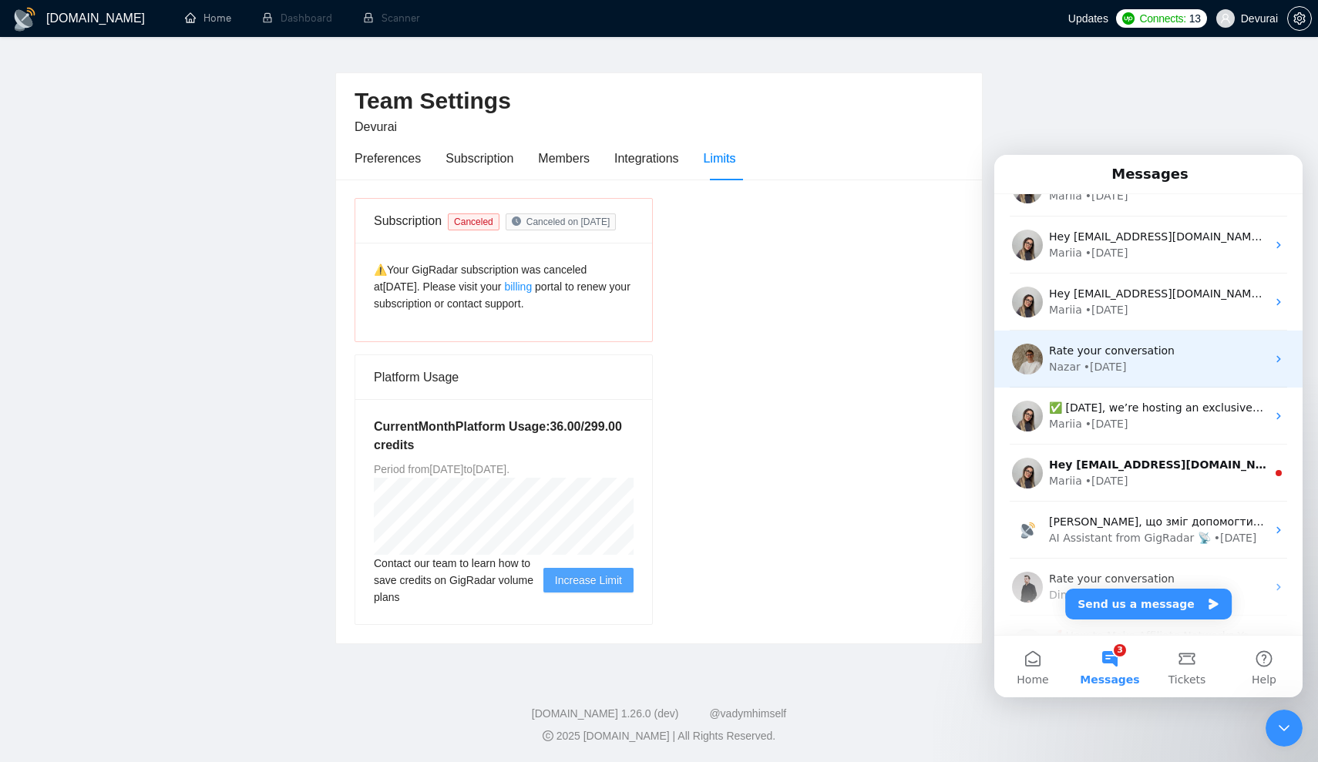
click at [1233, 376] on div "Rate your conversation Nazar • 2w ago" at bounding box center [1148, 359] width 308 height 57
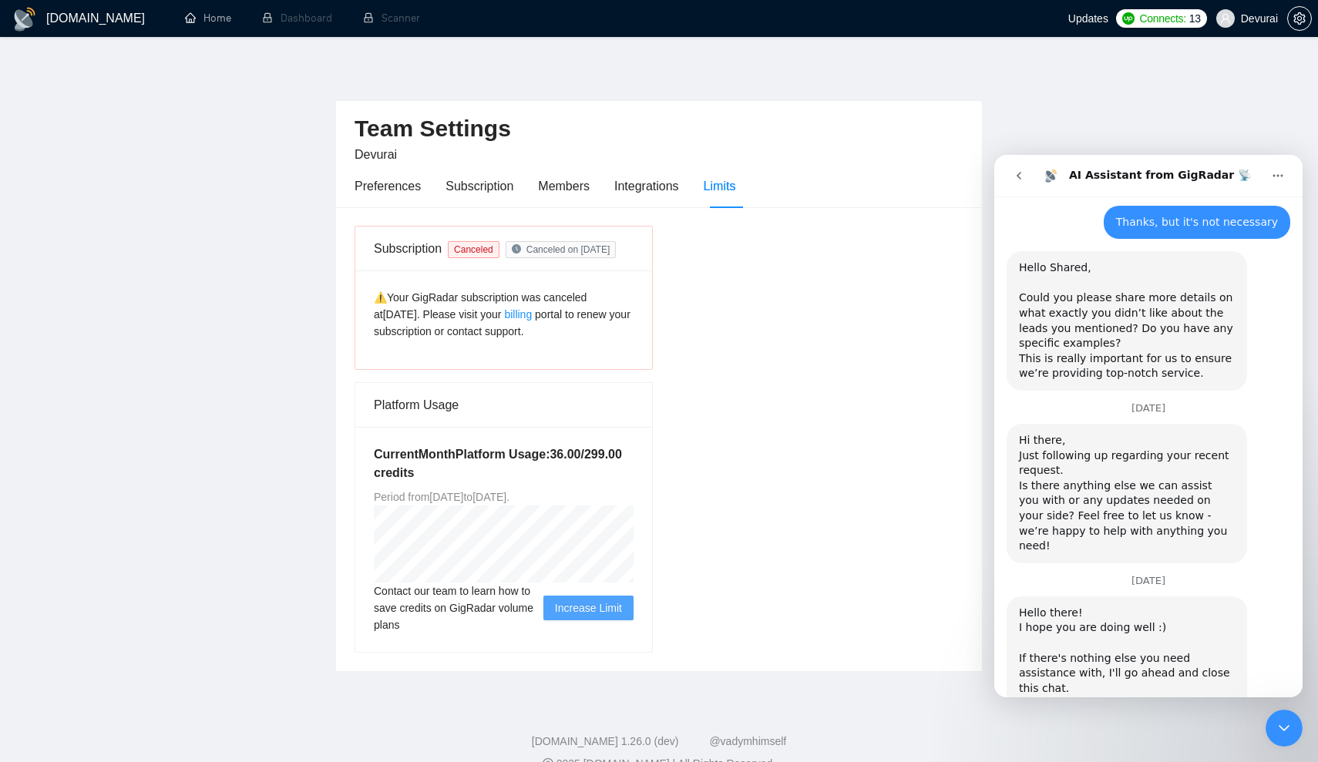
scroll to position [1723, 0]
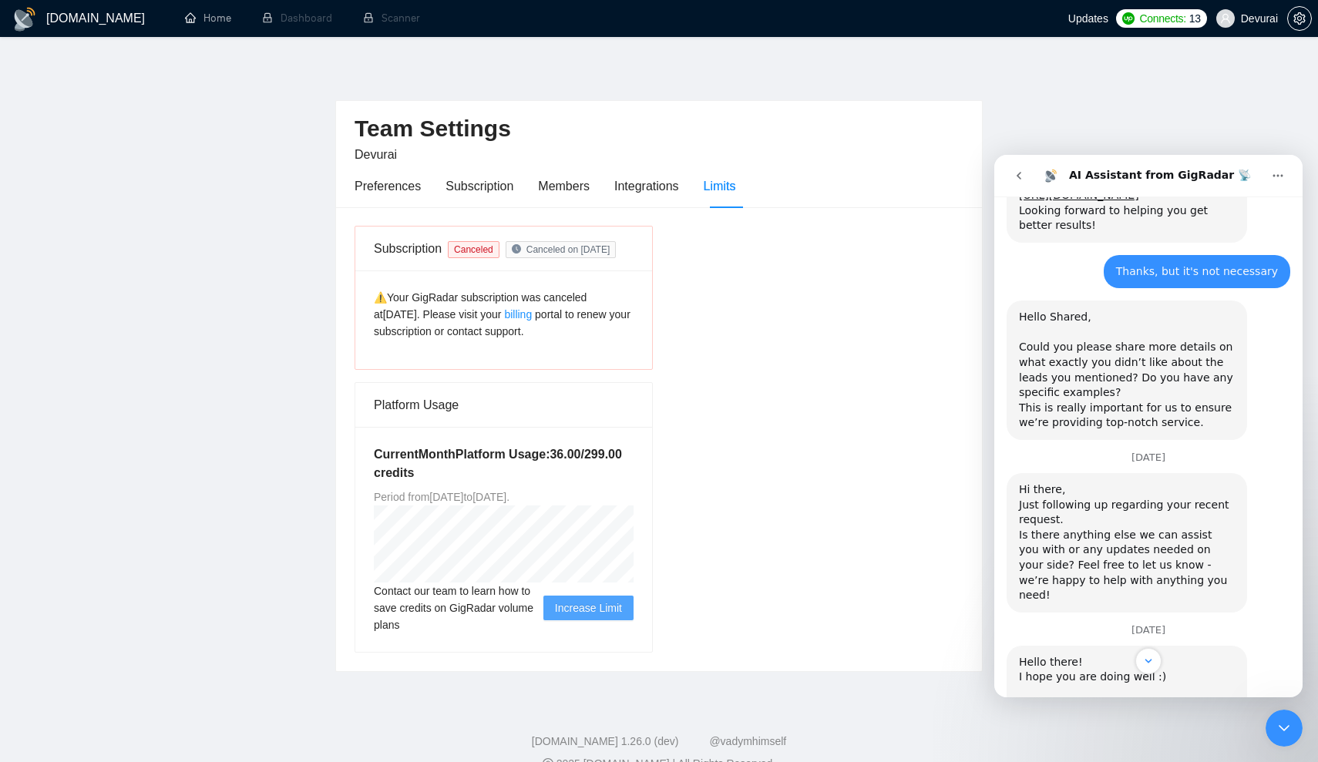
click at [1014, 177] on icon "go back" at bounding box center [1019, 176] width 12 height 12
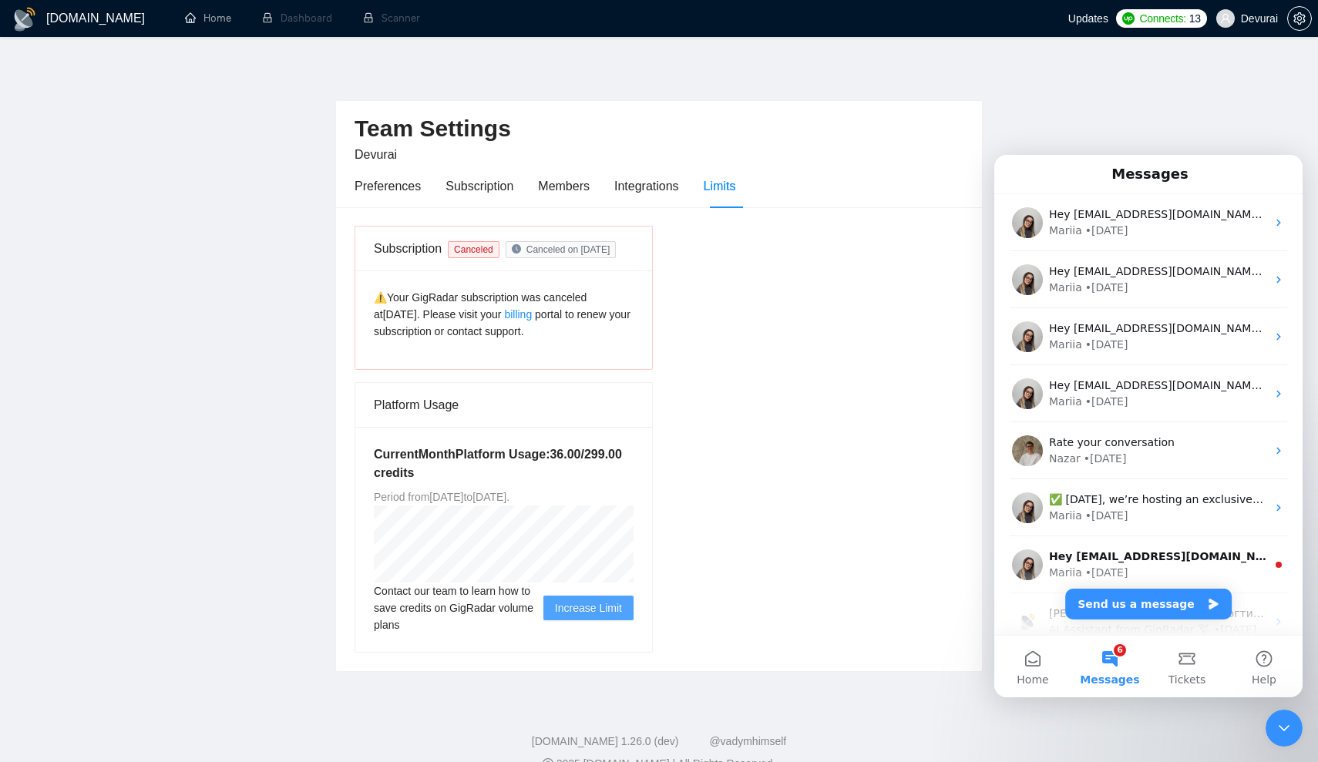
scroll to position [0, 0]
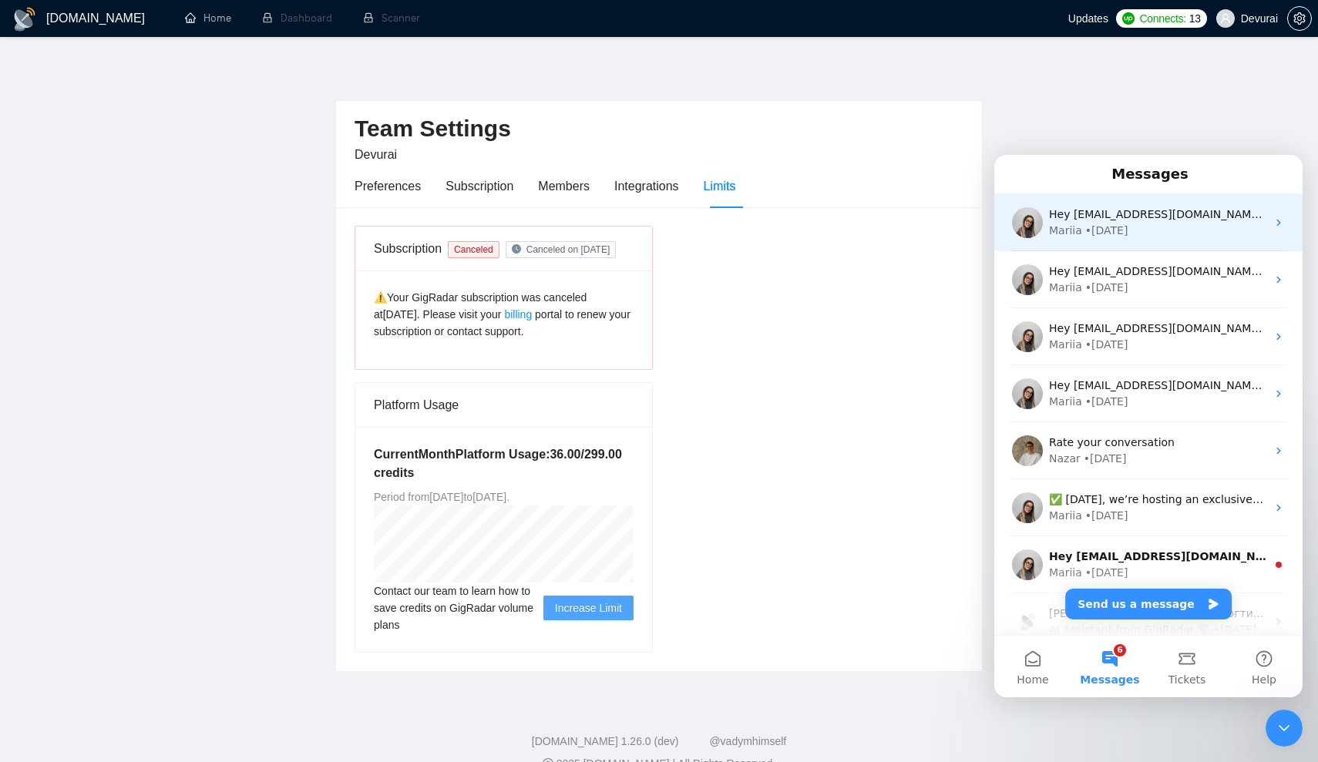
click at [1160, 203] on div "Hey shared@devurai.com, Looks like your Upwork agency devurai ran out of connec…" at bounding box center [1148, 222] width 308 height 57
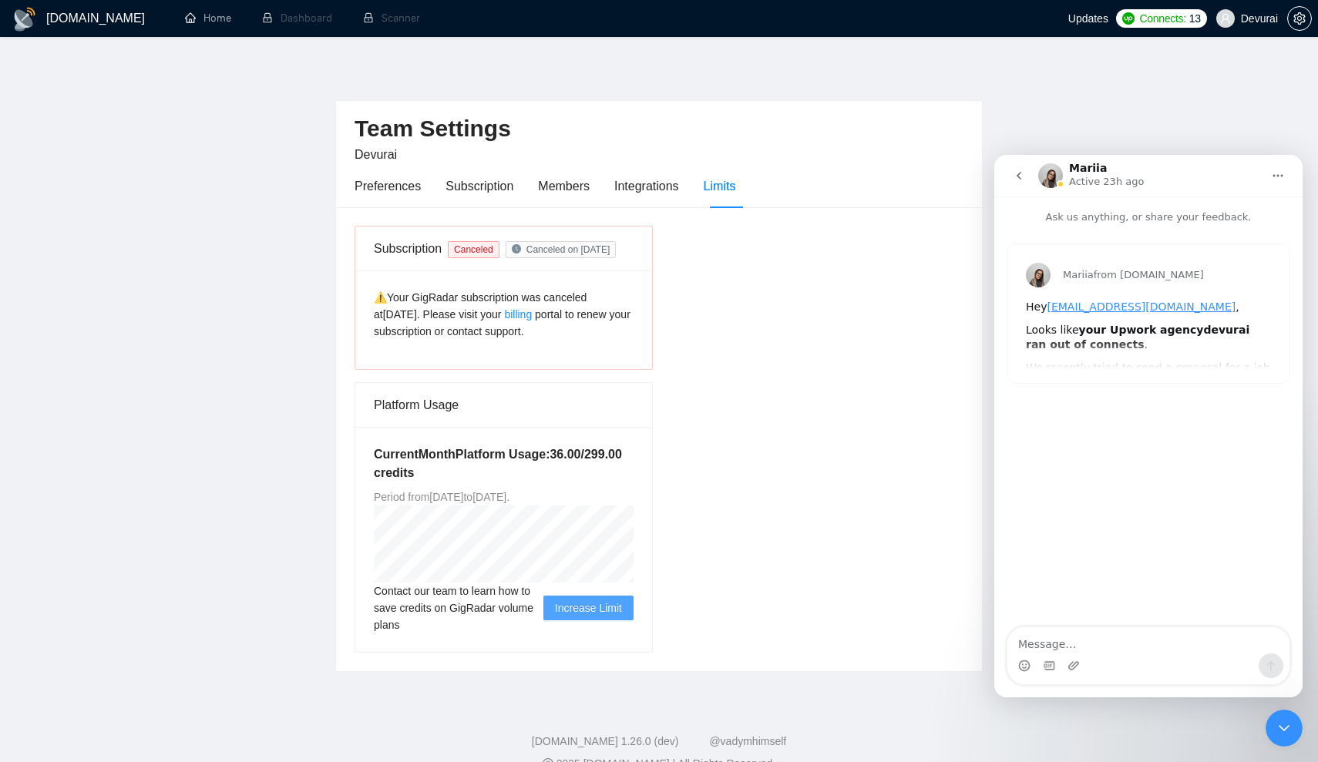
click at [1034, 182] on div "Intercom messenger" at bounding box center [1020, 175] width 32 height 29
click at [1031, 181] on button "go back" at bounding box center [1018, 175] width 29 height 29
